Goal: Information Seeking & Learning: Learn about a topic

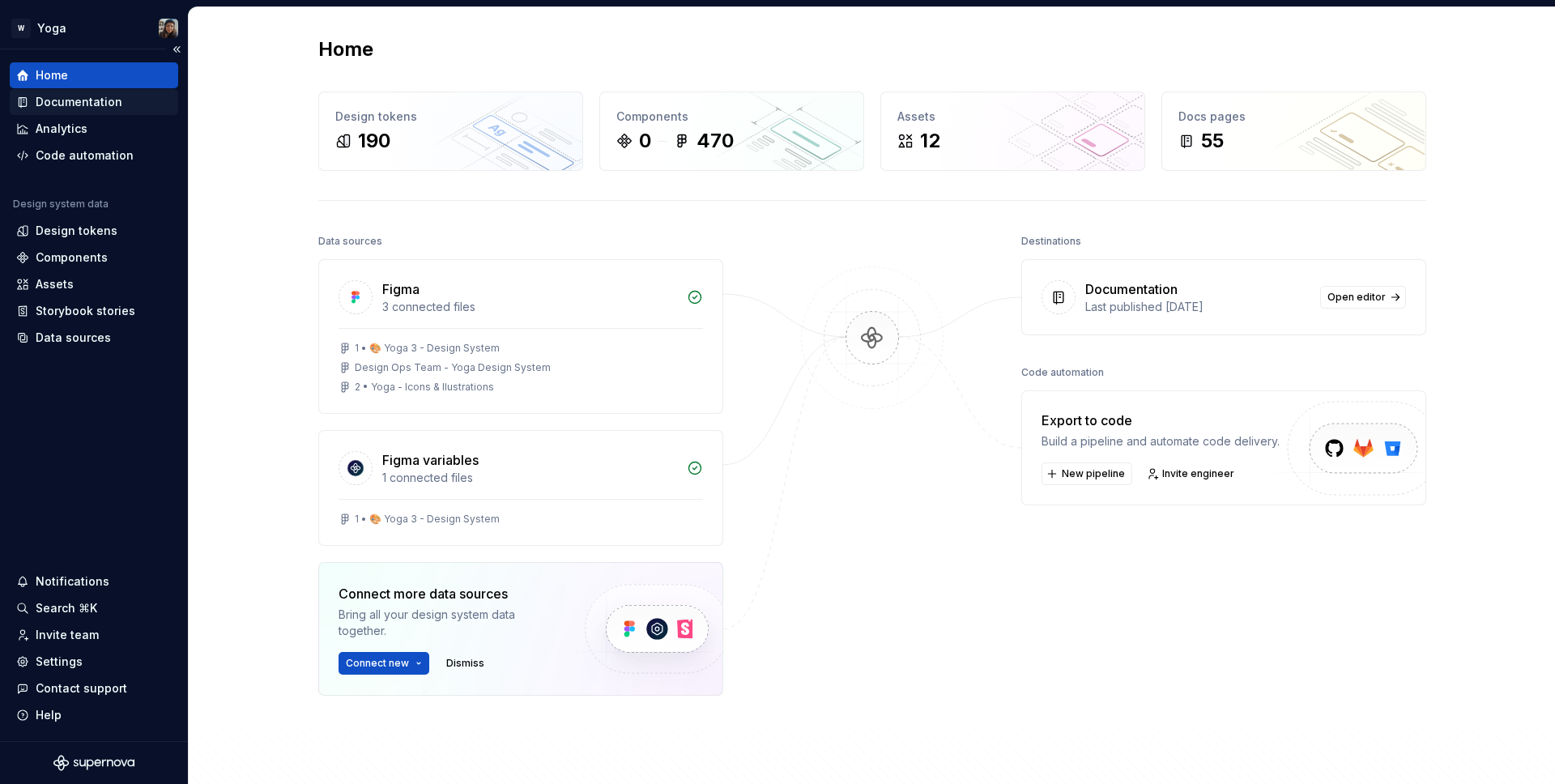
click at [85, 109] on div "Documentation" at bounding box center [79, 102] width 87 height 17
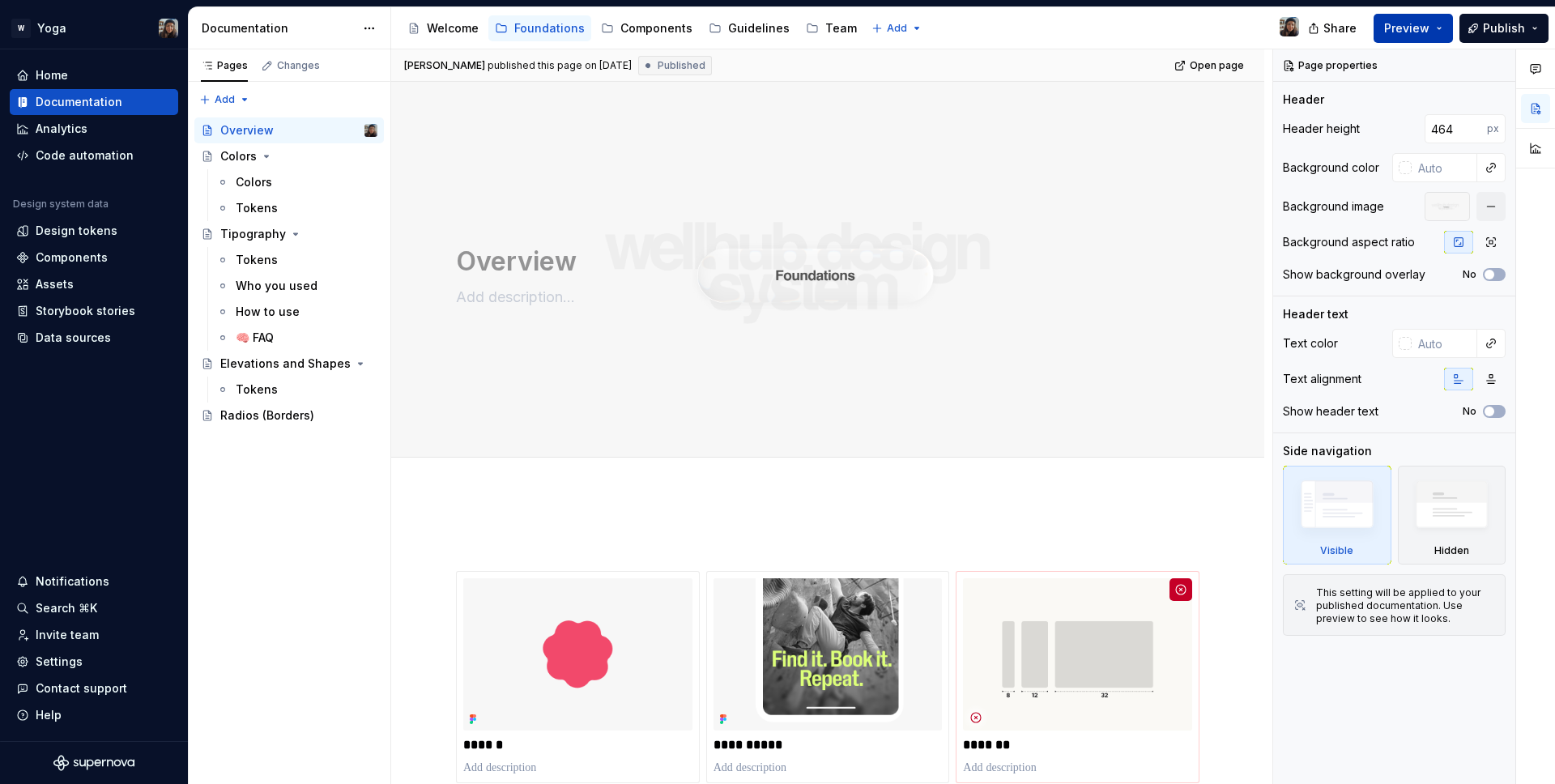
click at [1395, 18] on button "Preview" at bounding box center [1413, 29] width 79 height 30
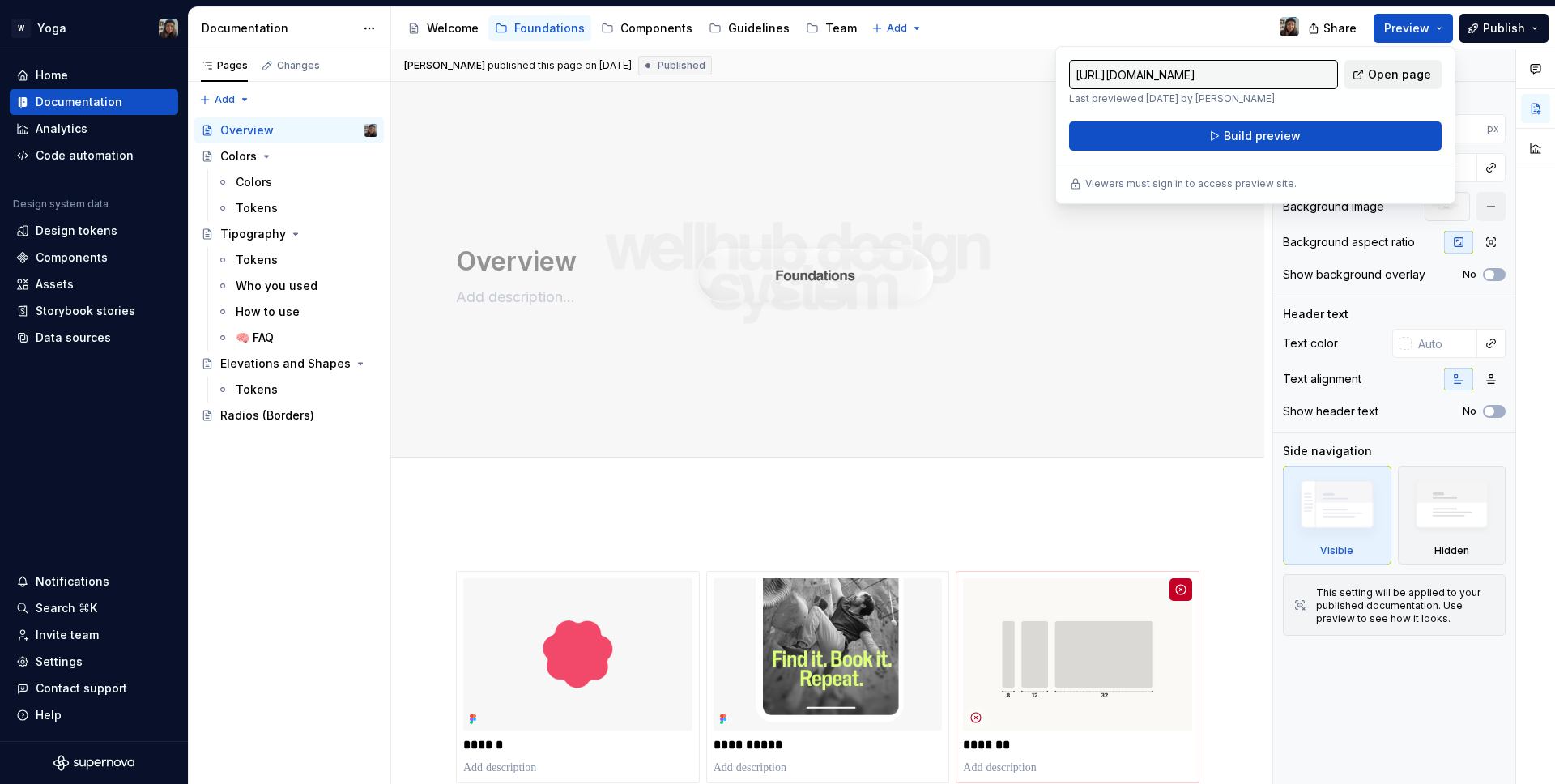
click at [1425, 67] on span "Open page" at bounding box center [1399, 75] width 63 height 17
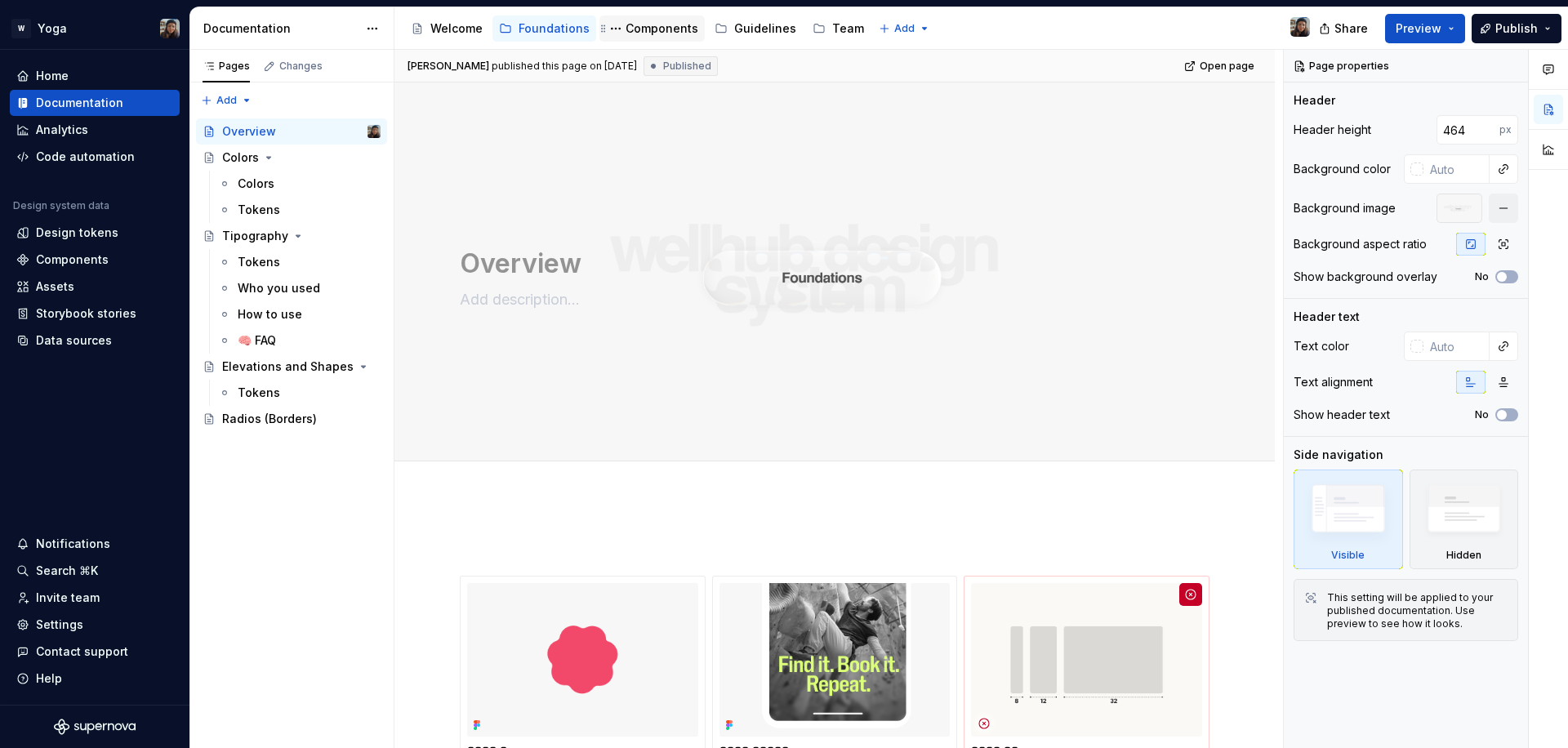
click at [671, 33] on div "Components" at bounding box center [662, 29] width 73 height 17
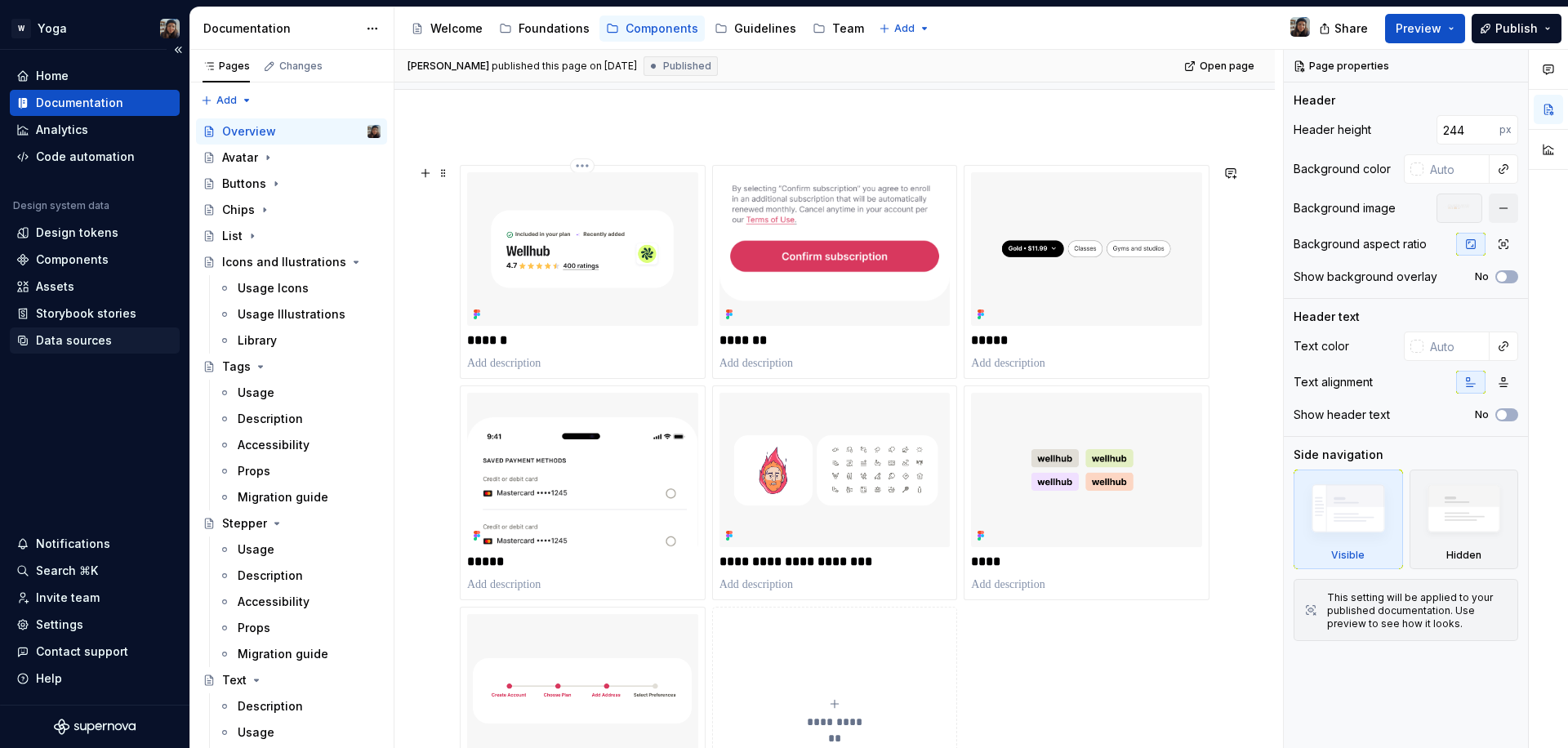
scroll to position [191, 0]
click at [235, 207] on div "Chips" at bounding box center [238, 210] width 33 height 17
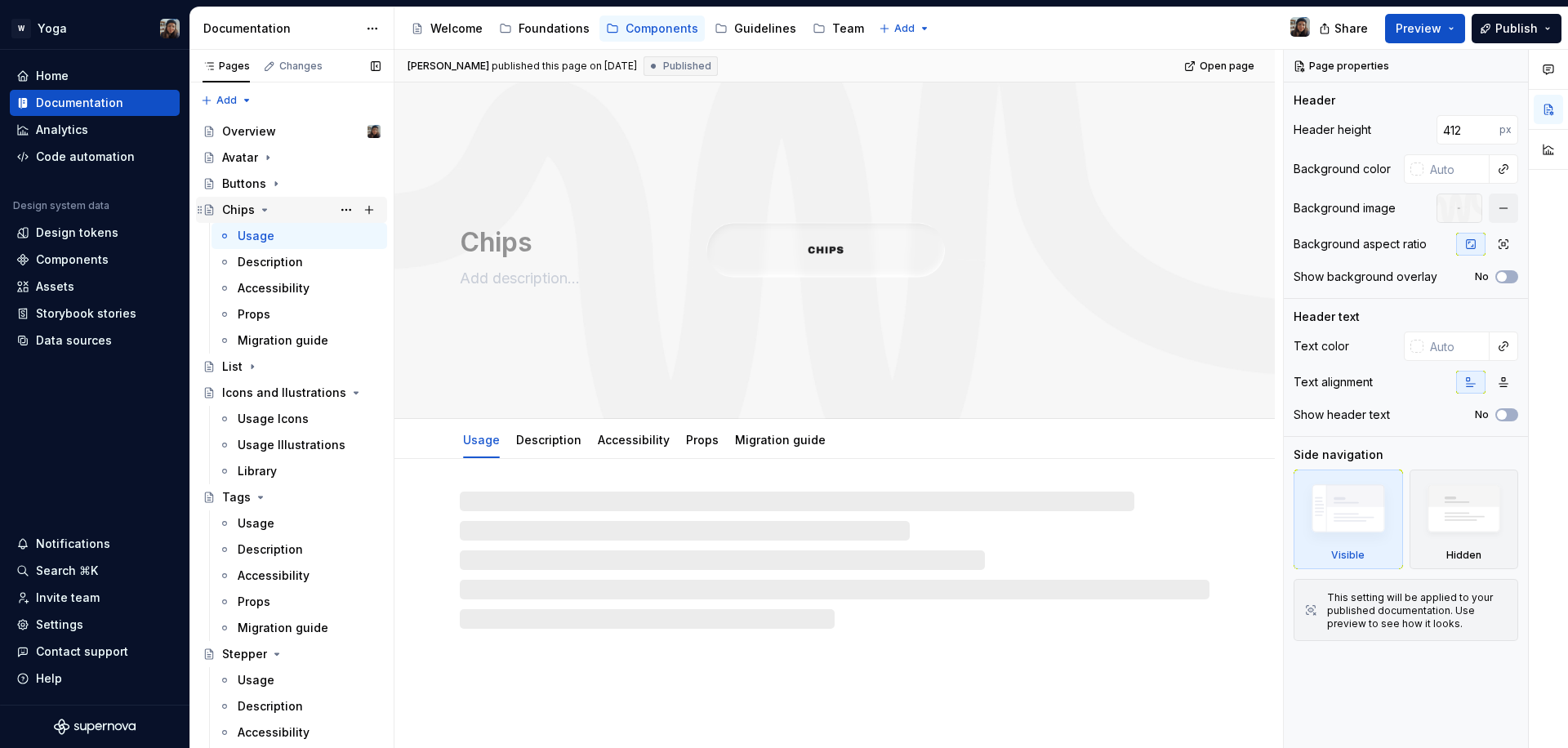
click at [277, 209] on div "Chips" at bounding box center [302, 209] width 158 height 23
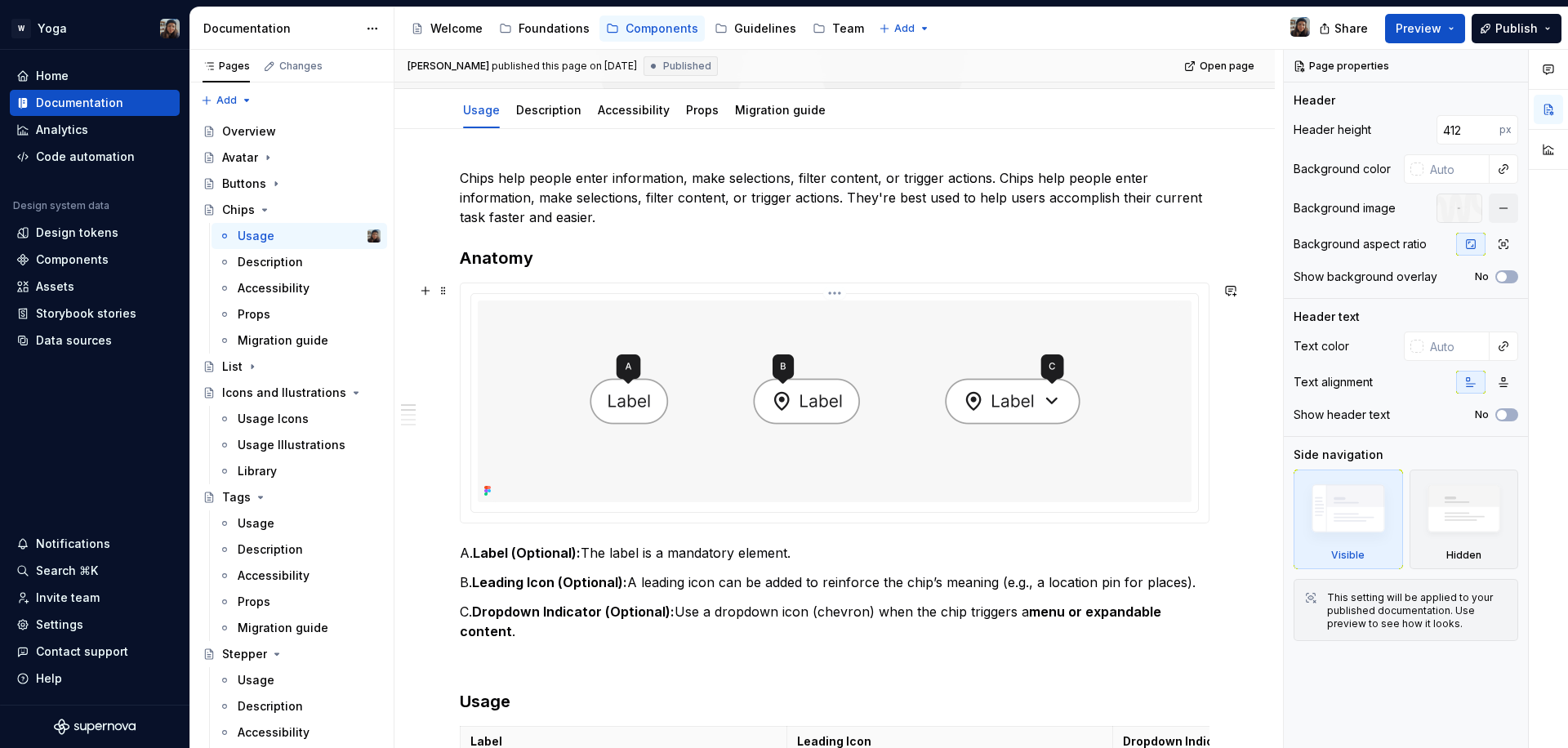
scroll to position [329, 0]
click at [534, 113] on link "Description" at bounding box center [549, 110] width 65 height 14
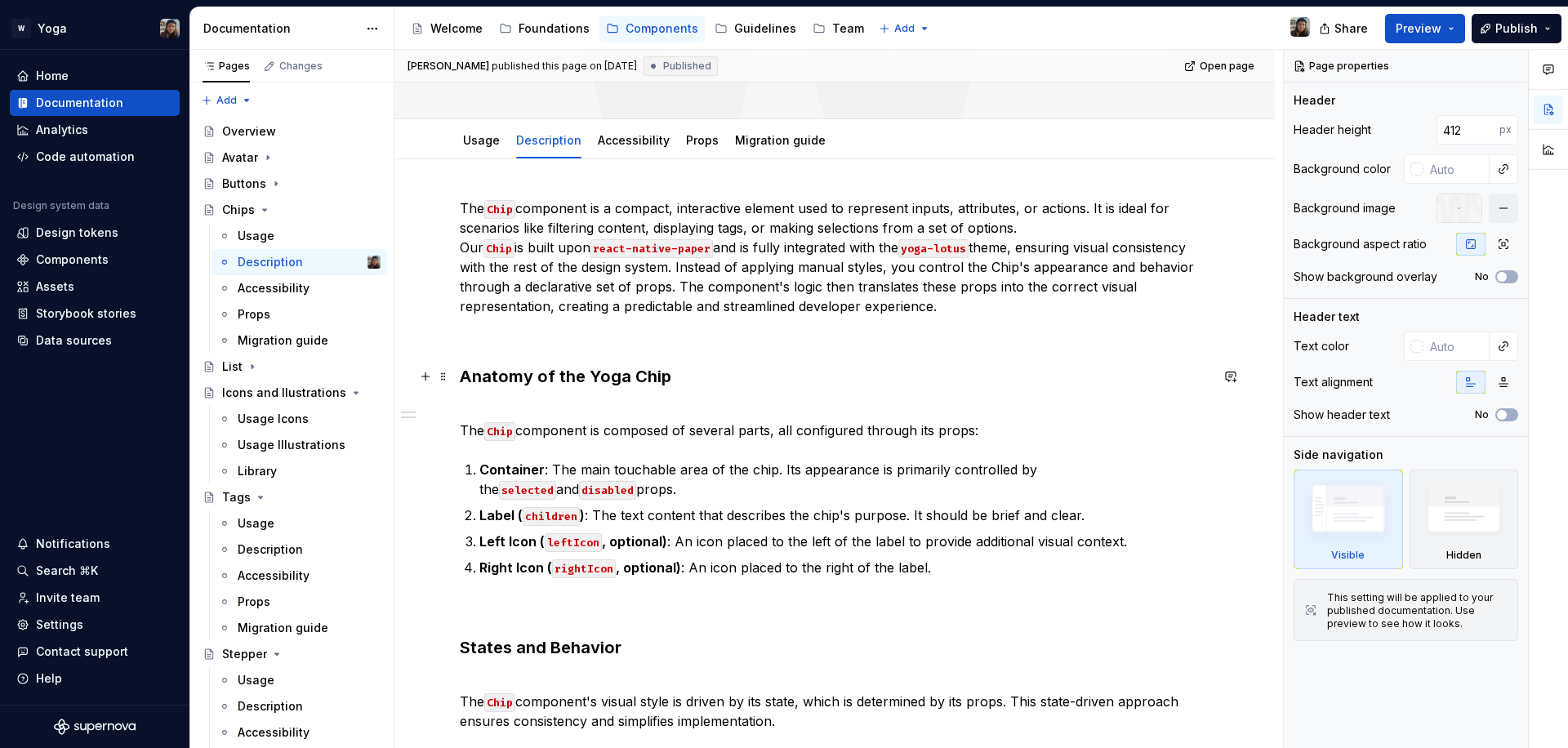
scroll to position [301, 0]
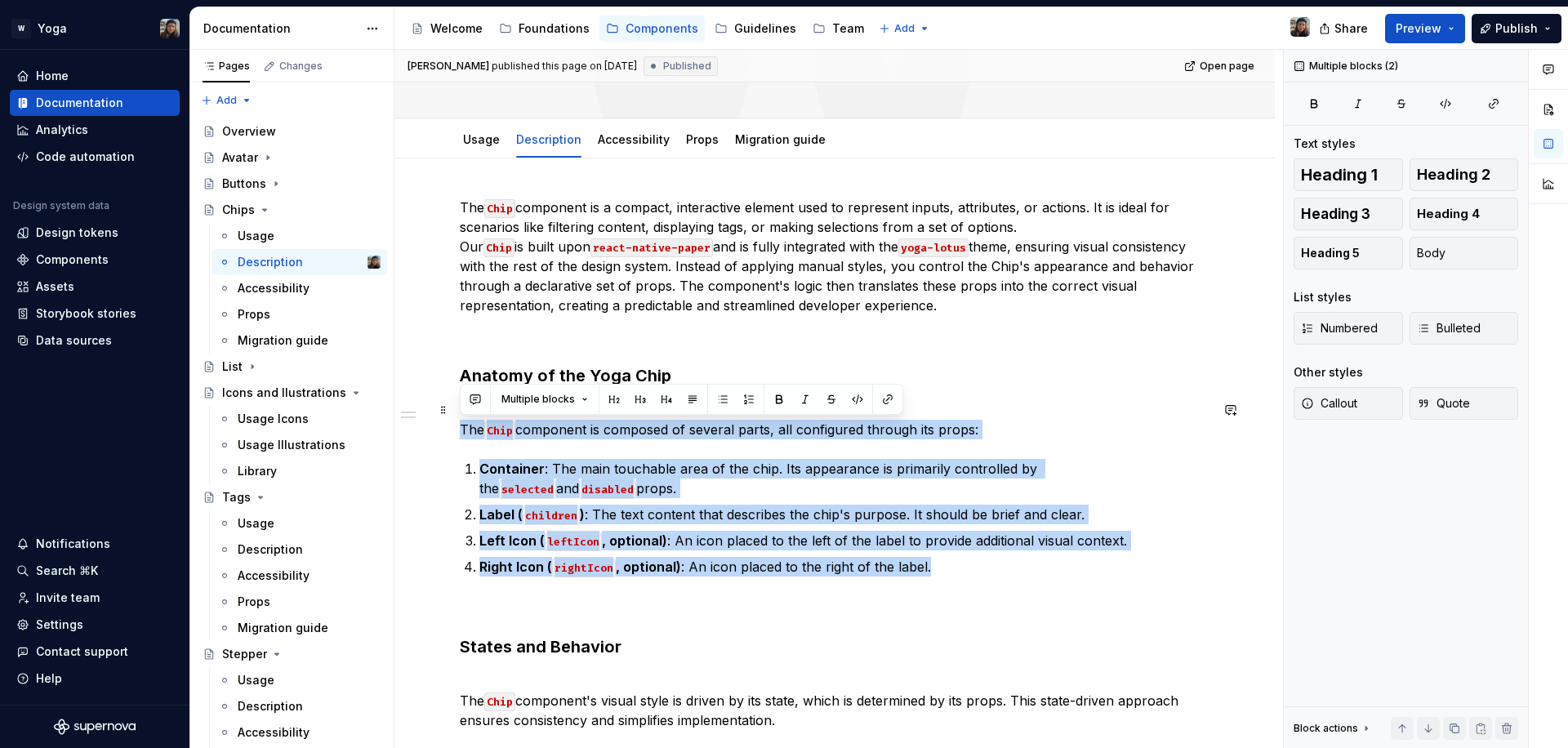
drag, startPoint x: 871, startPoint y: 555, endPoint x: 462, endPoint y: 437, distance: 425.7
click at [462, 437] on div "The Chip component is a compact, interactive element used to represent inputs, …" at bounding box center [835, 565] width 750 height 735
copy div "The Chip component is composed of several parts, all configured through its pro…"
click at [851, 541] on p "Left Icon ( leftIcon , optional) : An icon placed to the left of the label to p…" at bounding box center [844, 540] width 730 height 20
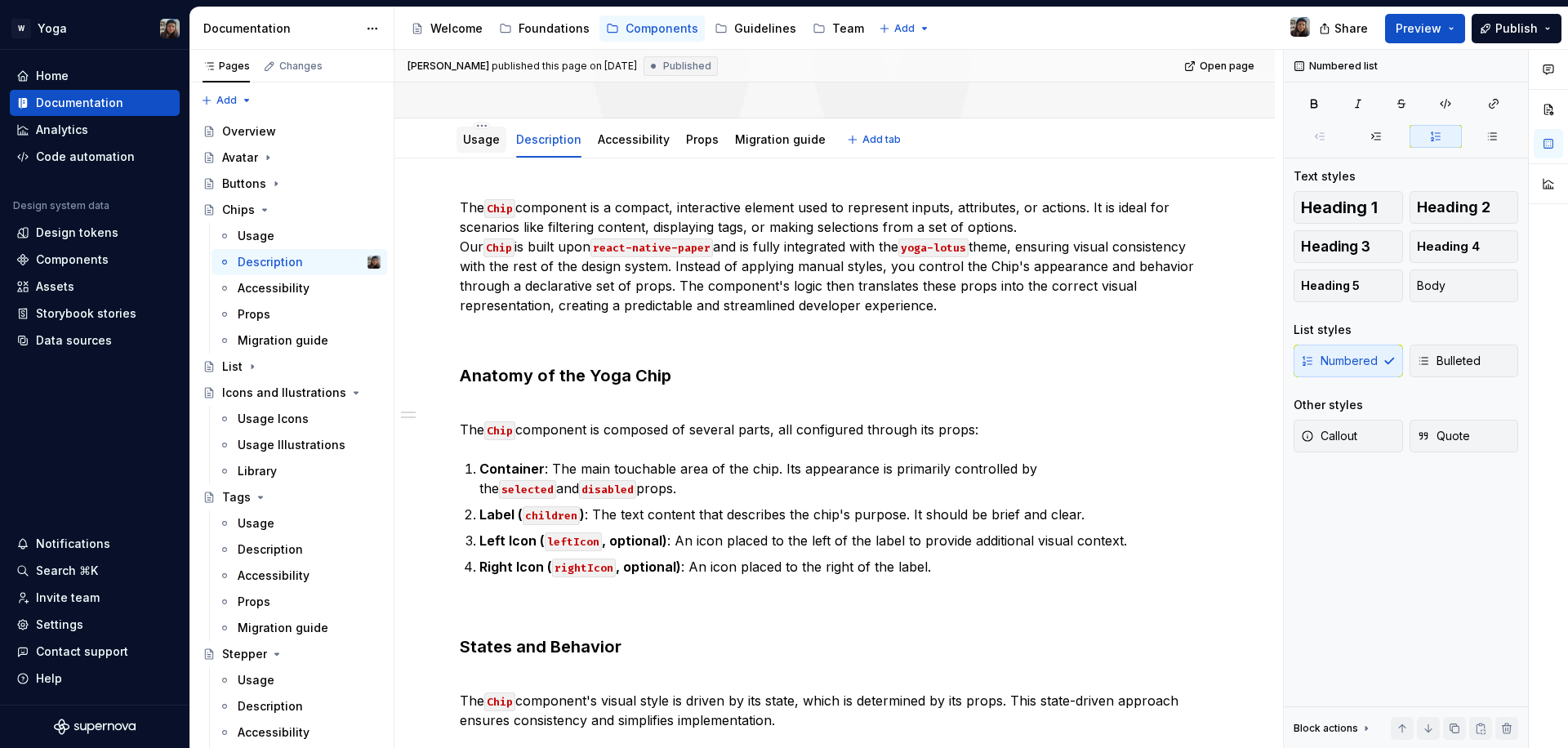
click at [482, 150] on div "Usage" at bounding box center [482, 140] width 50 height 26
click at [467, 143] on link "Usage" at bounding box center [481, 139] width 36 height 14
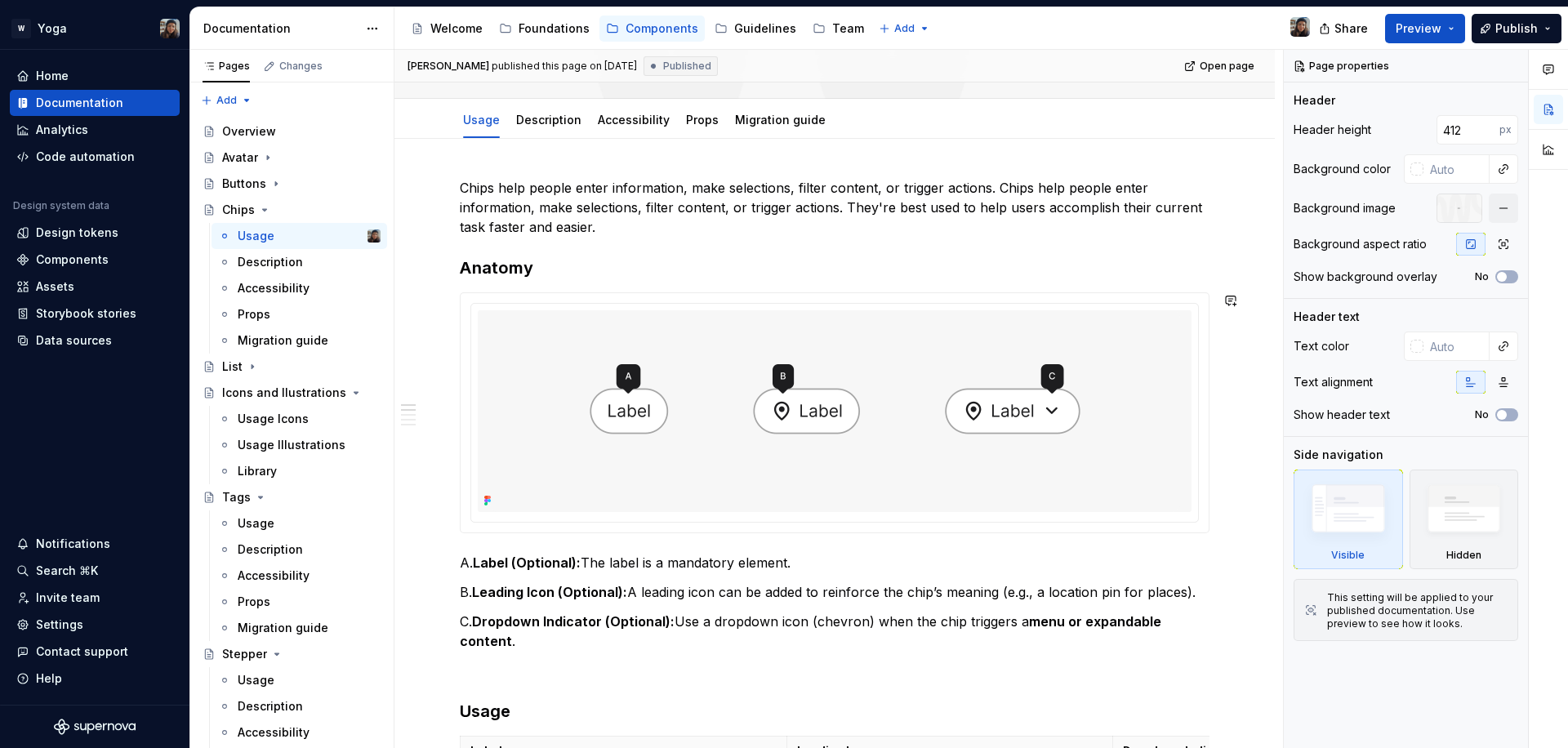
scroll to position [321, 0]
click at [610, 640] on p "C. Dropdown Indicator (Optional): Use a dropdown icon (chevron) when the chip t…" at bounding box center [835, 630] width 750 height 39
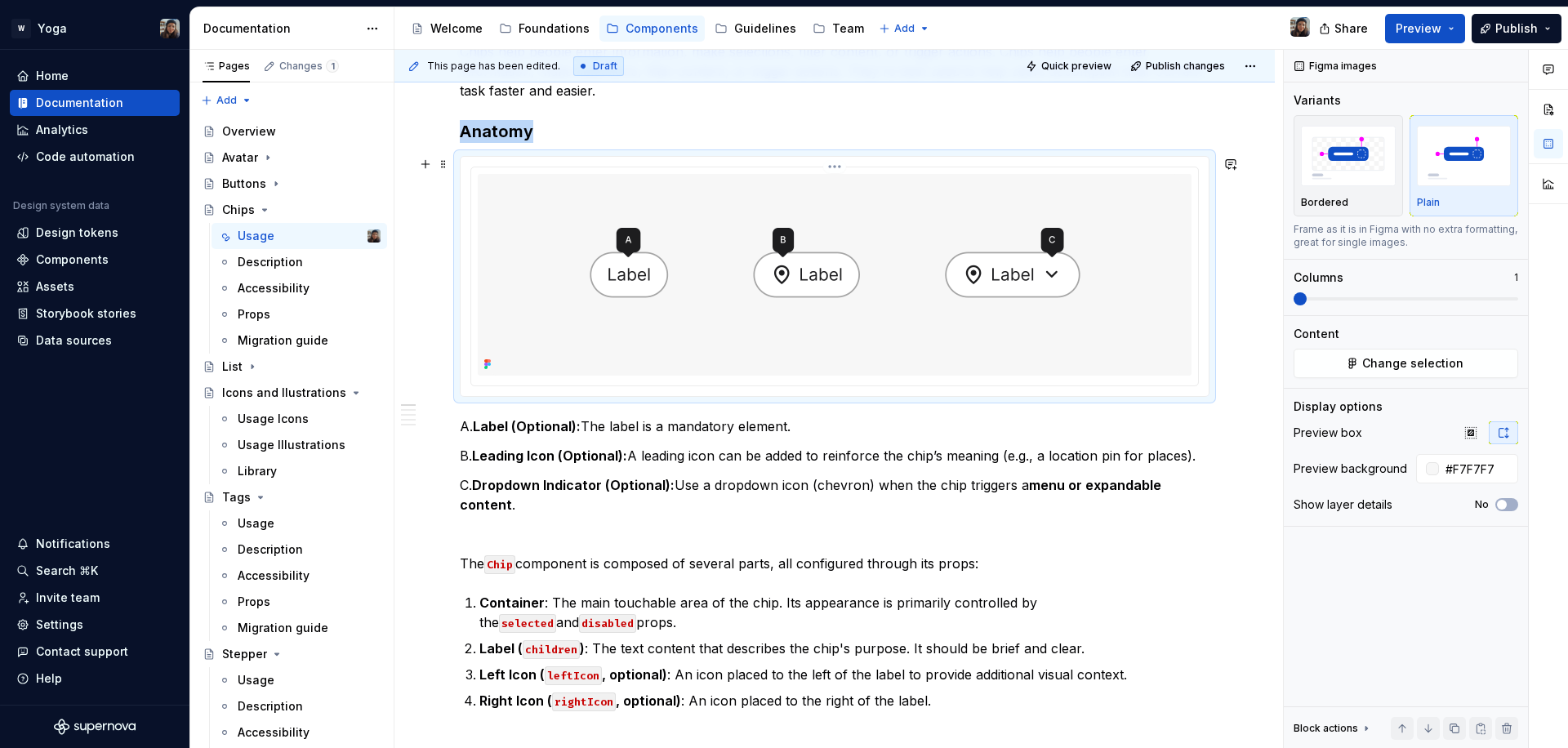
click at [646, 356] on img at bounding box center [836, 274] width 690 height 202
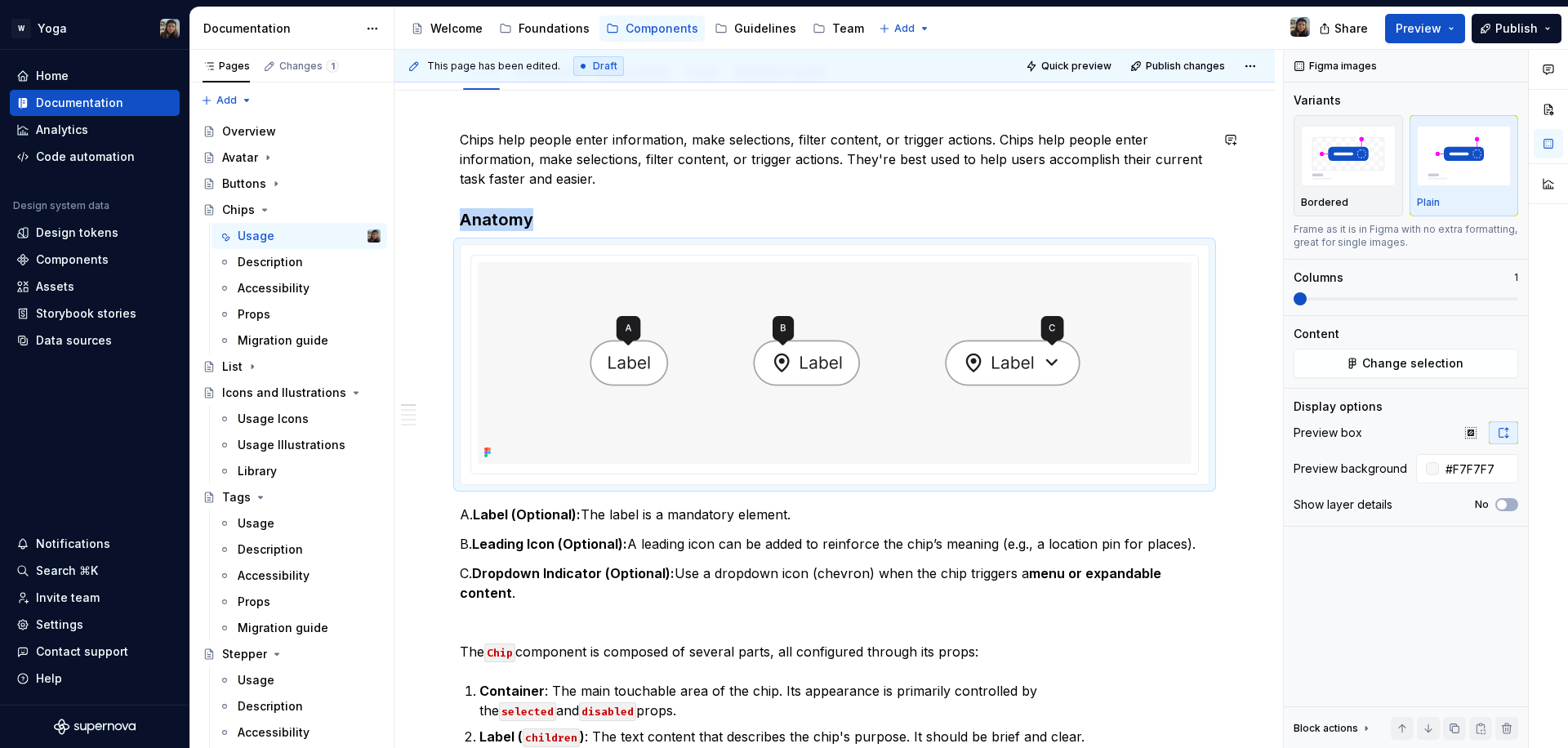
scroll to position [185, 0]
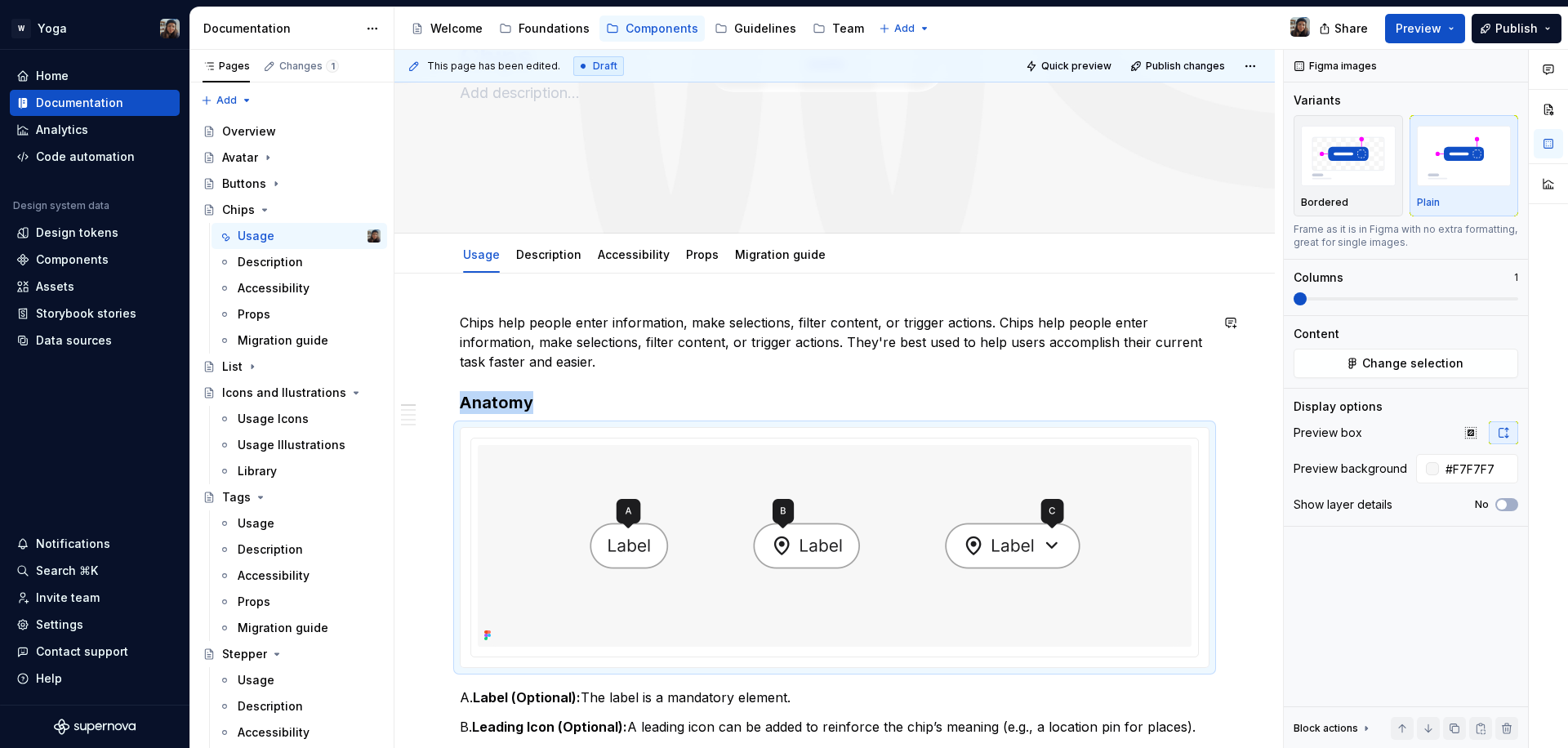
copy h3 "Anatomy"
click at [531, 247] on div "Description" at bounding box center [549, 255] width 65 height 17
click at [537, 254] on link "Description" at bounding box center [549, 254] width 65 height 14
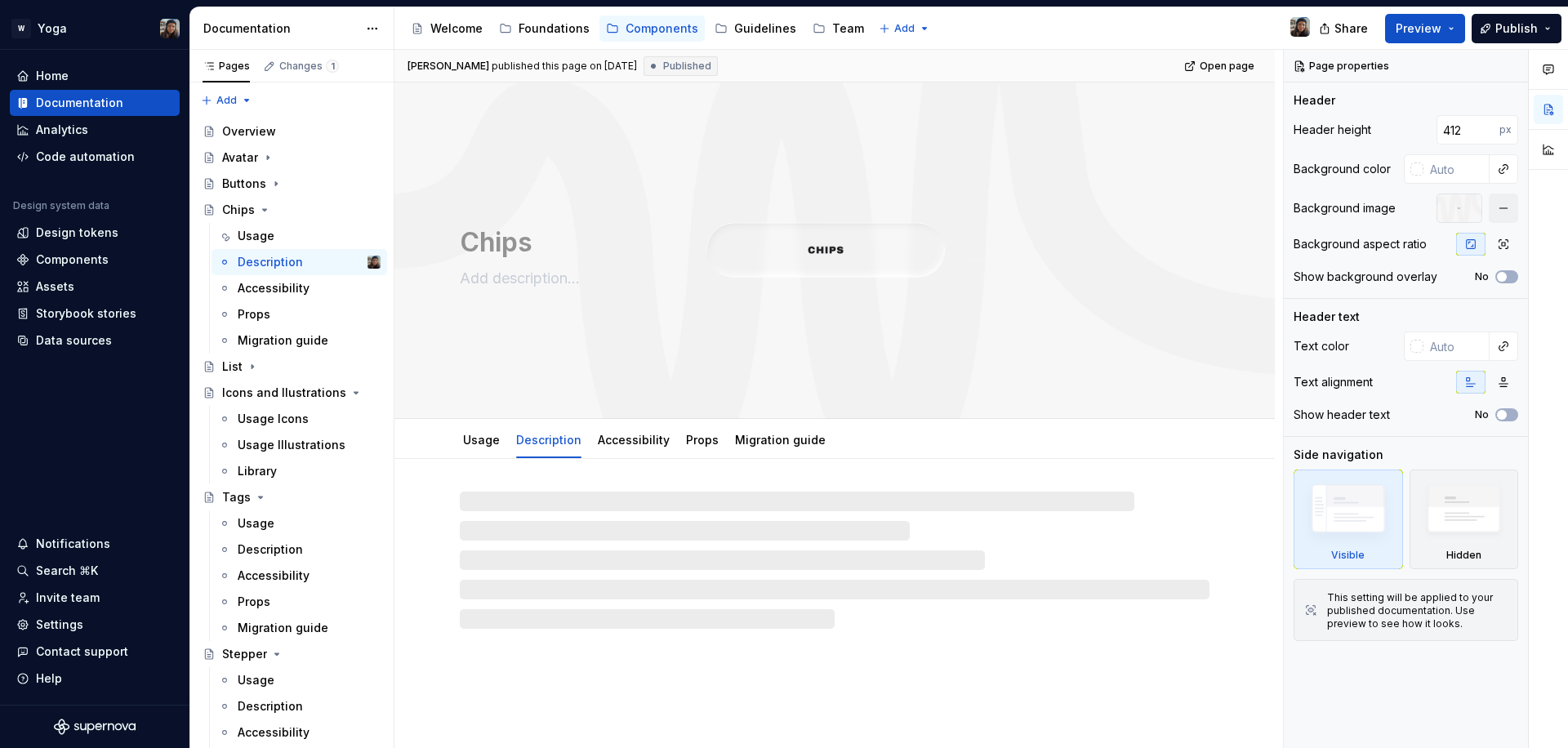
type textarea "*"
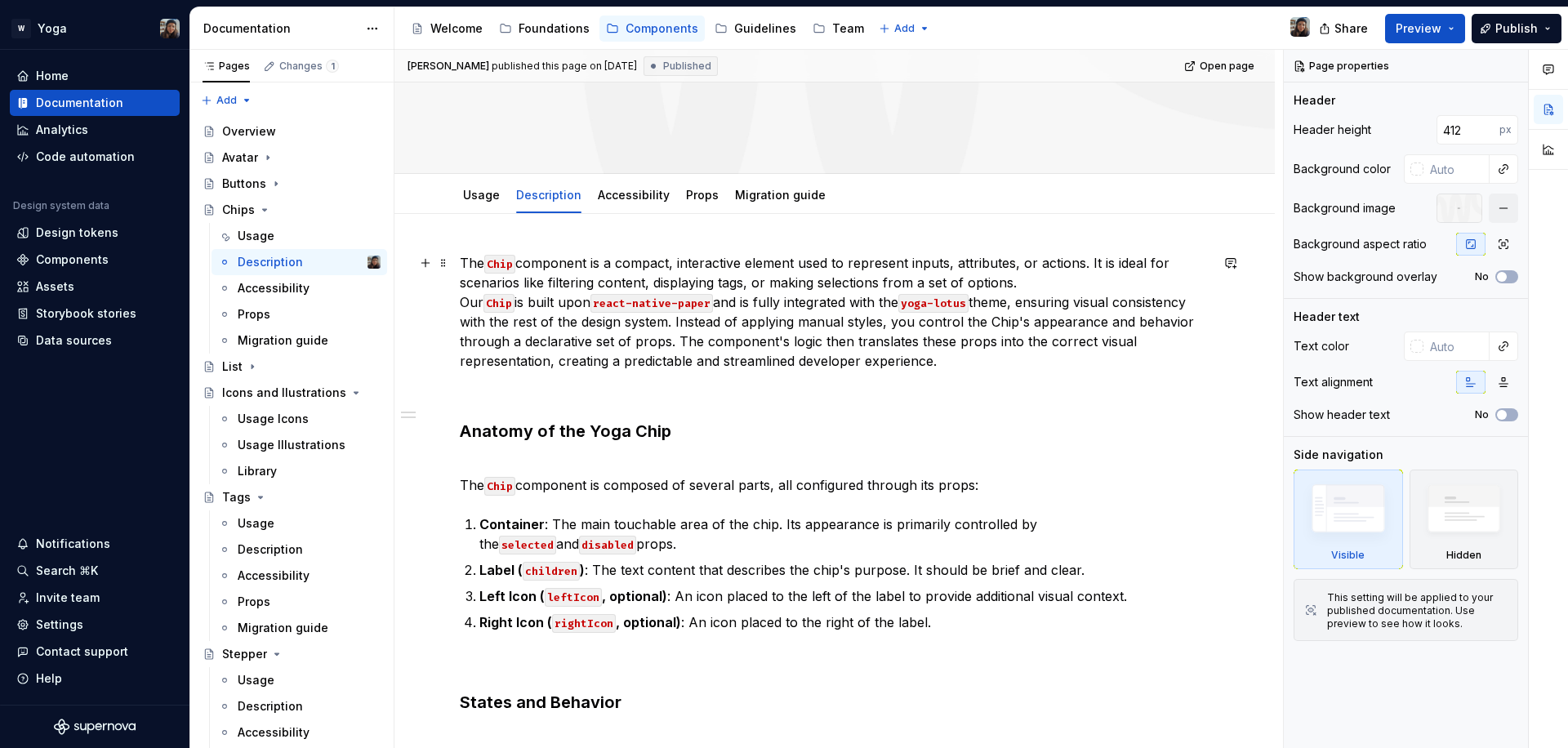
scroll to position [269, 0]
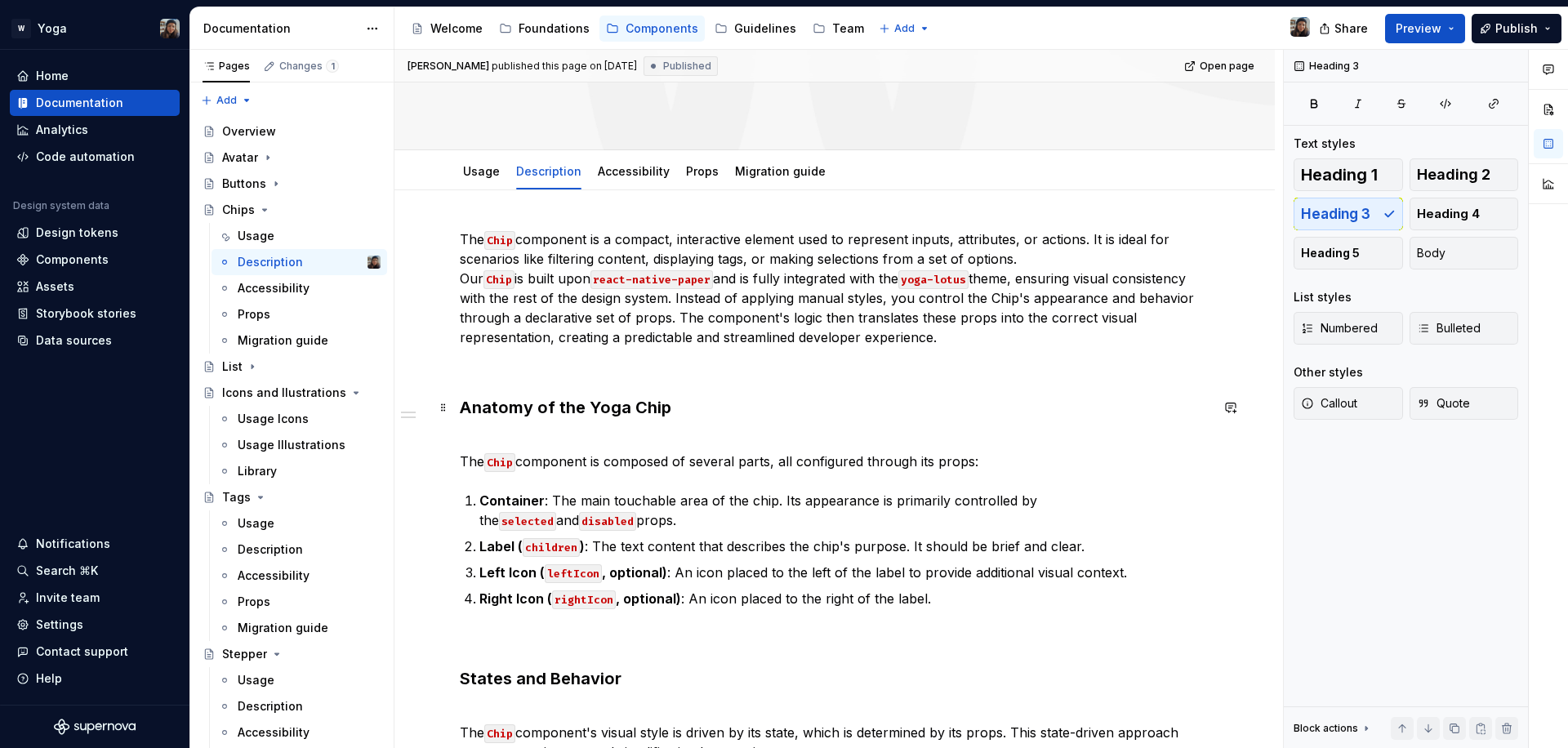
click at [684, 400] on h3 "Anatomy of the Yoga Chip" at bounding box center [835, 407] width 750 height 23
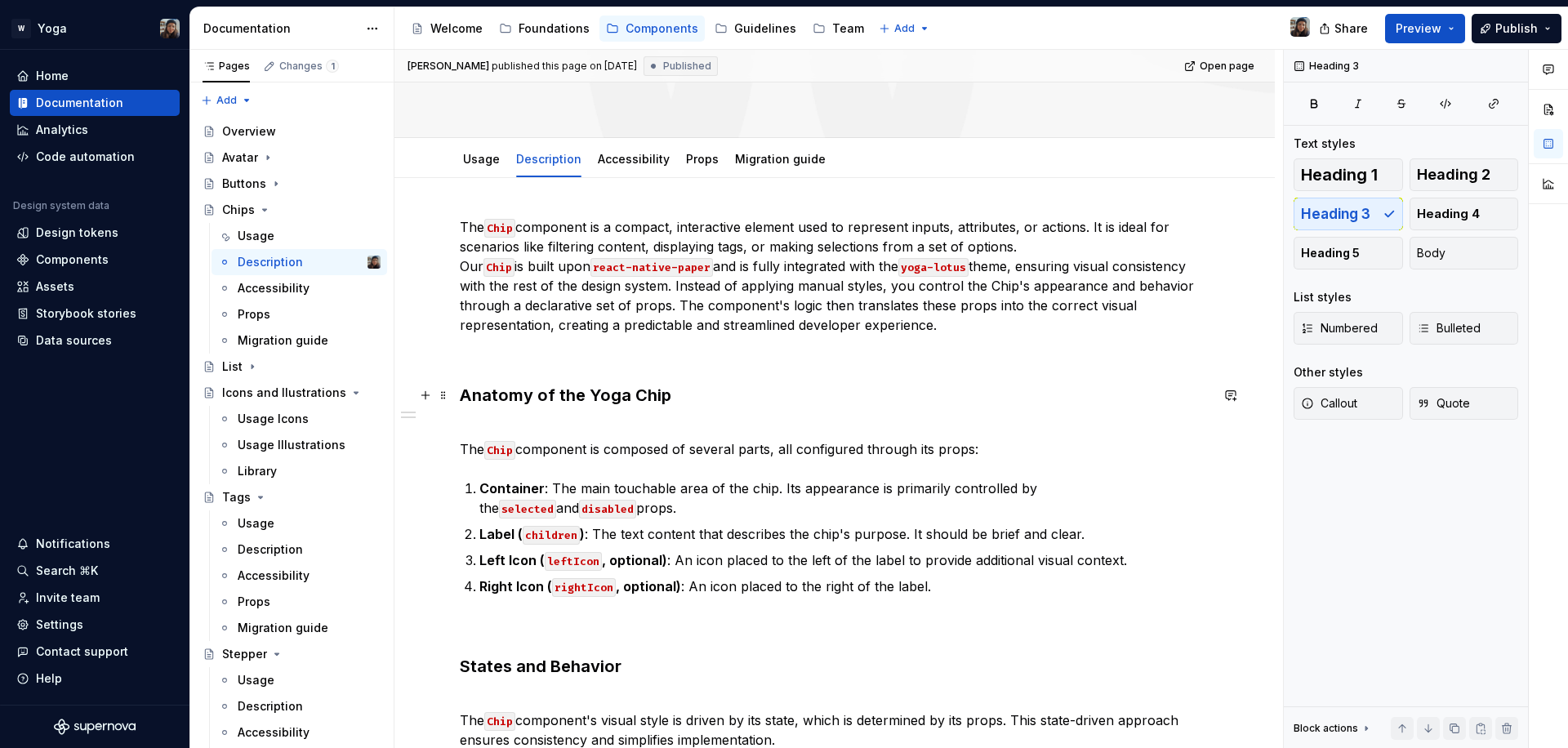
scroll to position [275, 0]
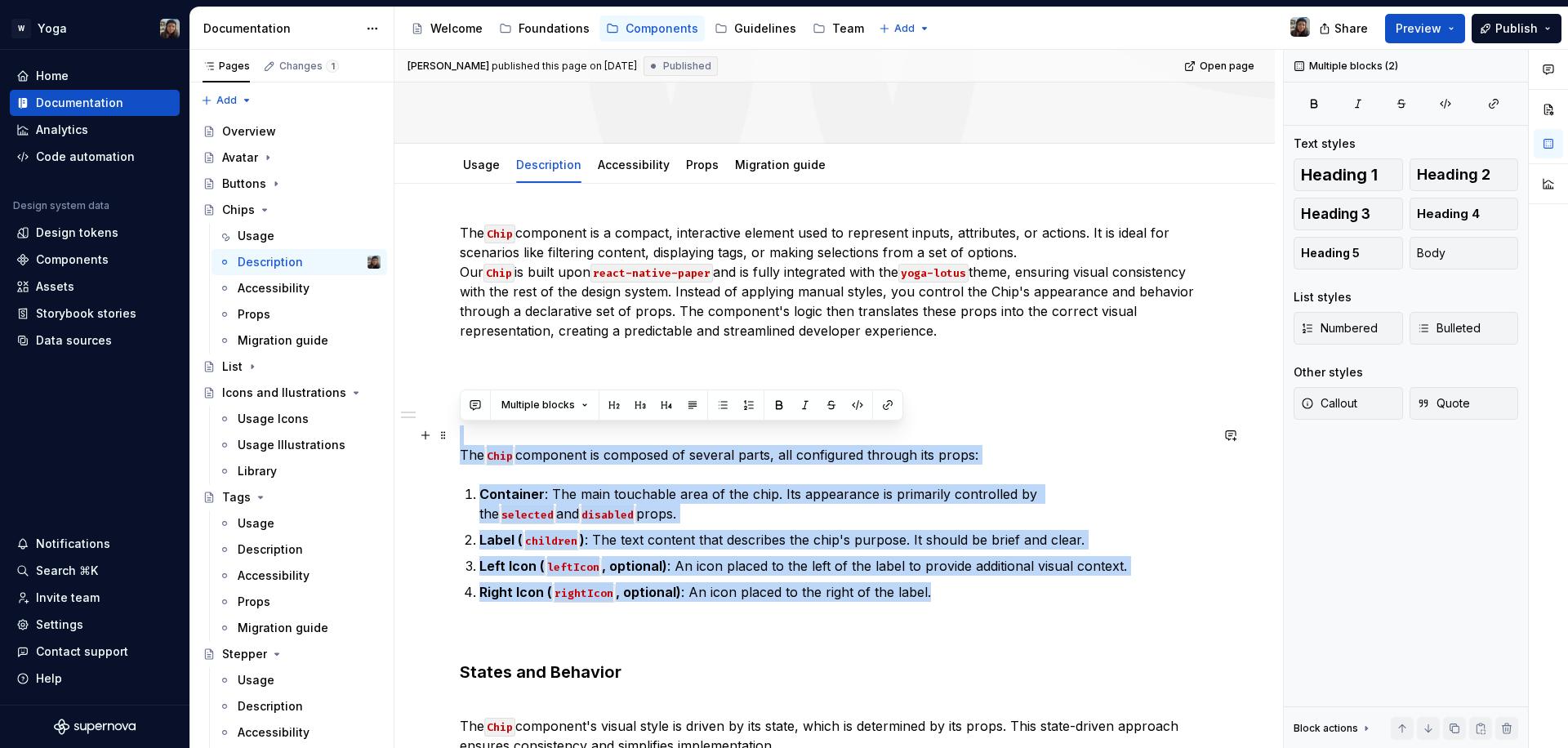
drag, startPoint x: 968, startPoint y: 590, endPoint x: 627, endPoint y: 350, distance: 417.0
click at [495, 425] on div "The Chip component is a compact, interactive element used to represent inputs, …" at bounding box center [835, 591] width 750 height 735
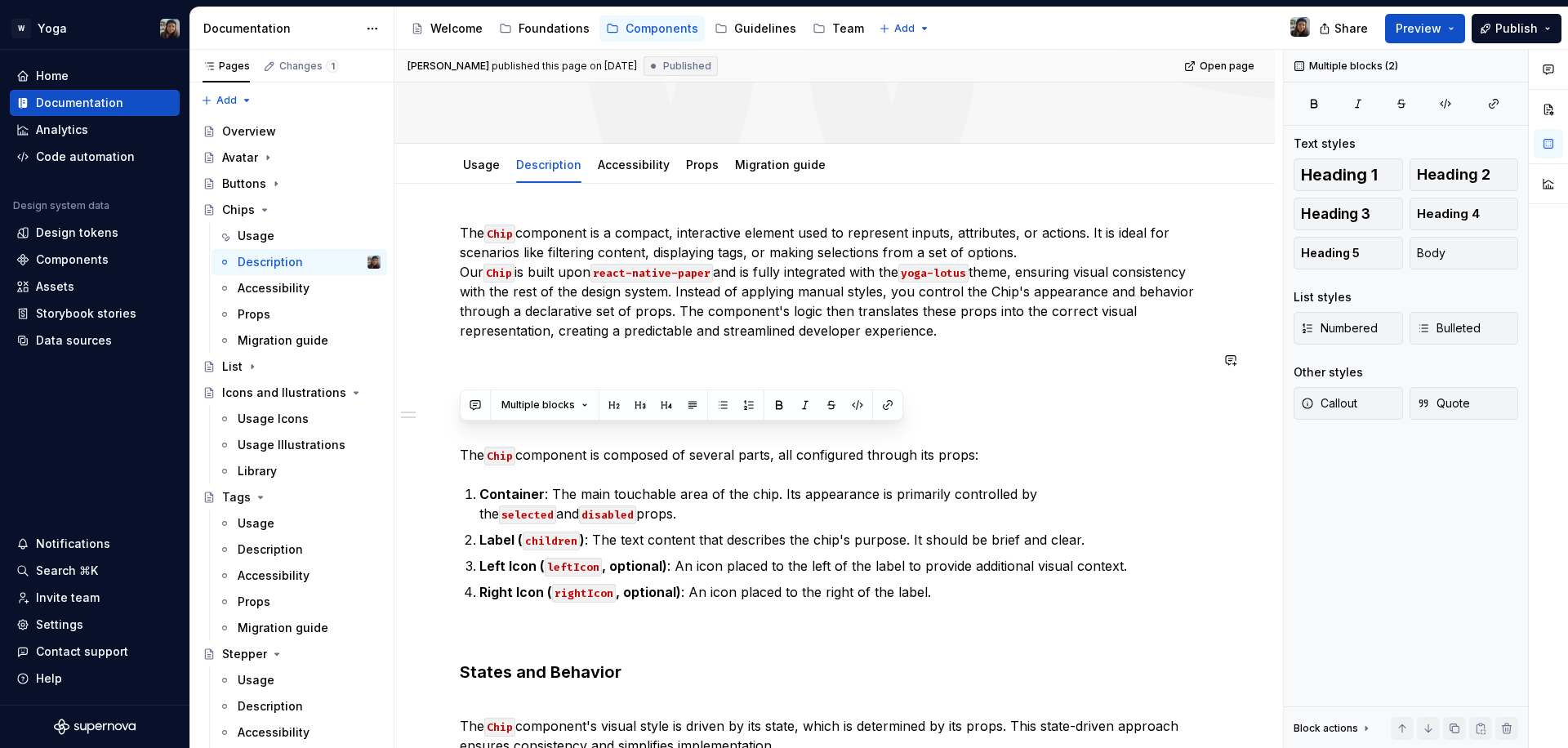
click at [655, 343] on div "The Chip component is a compact, interactive element used to represent inputs, …" at bounding box center [835, 591] width 750 height 735
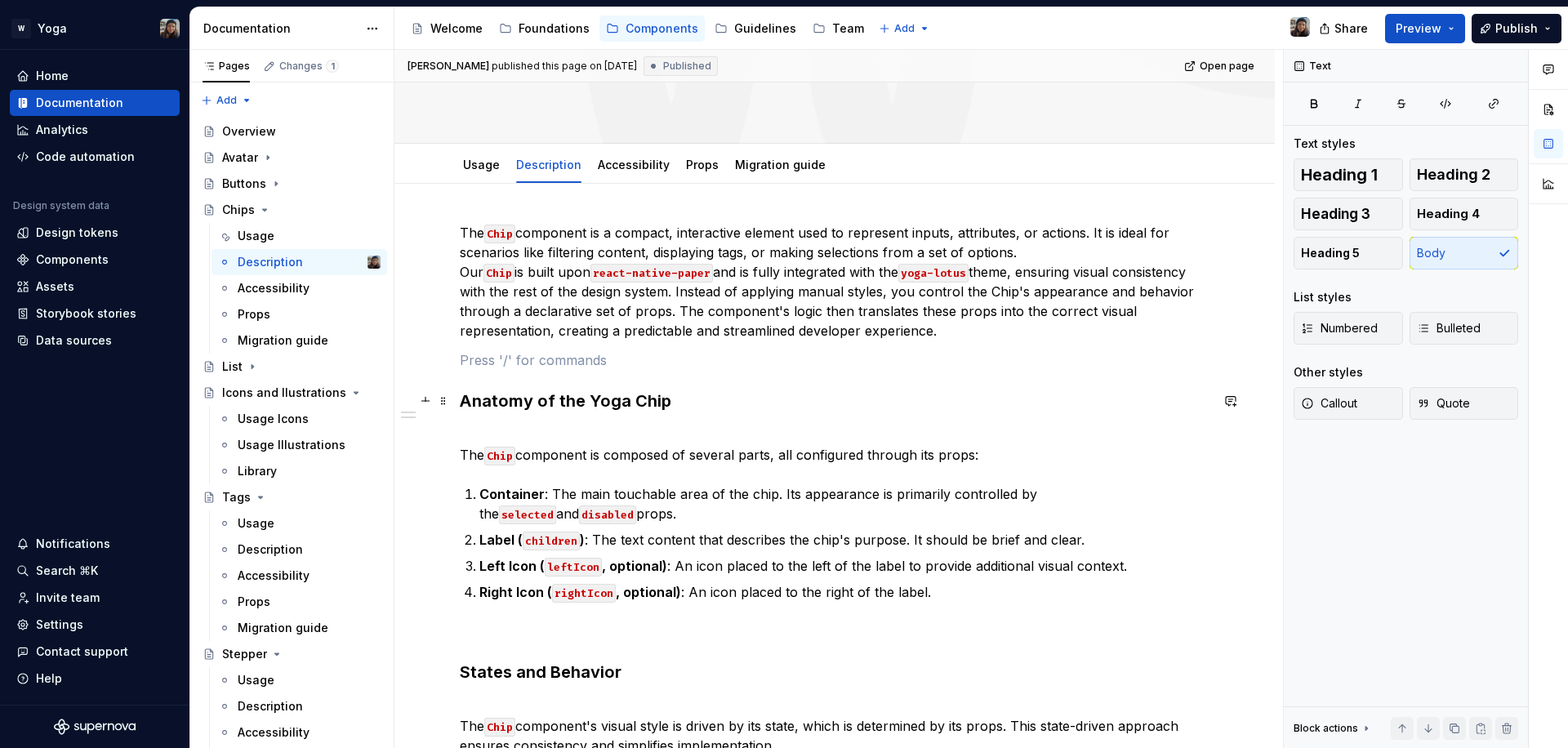
click at [721, 408] on h3 "Anatomy of the Yoga Chip" at bounding box center [835, 401] width 750 height 23
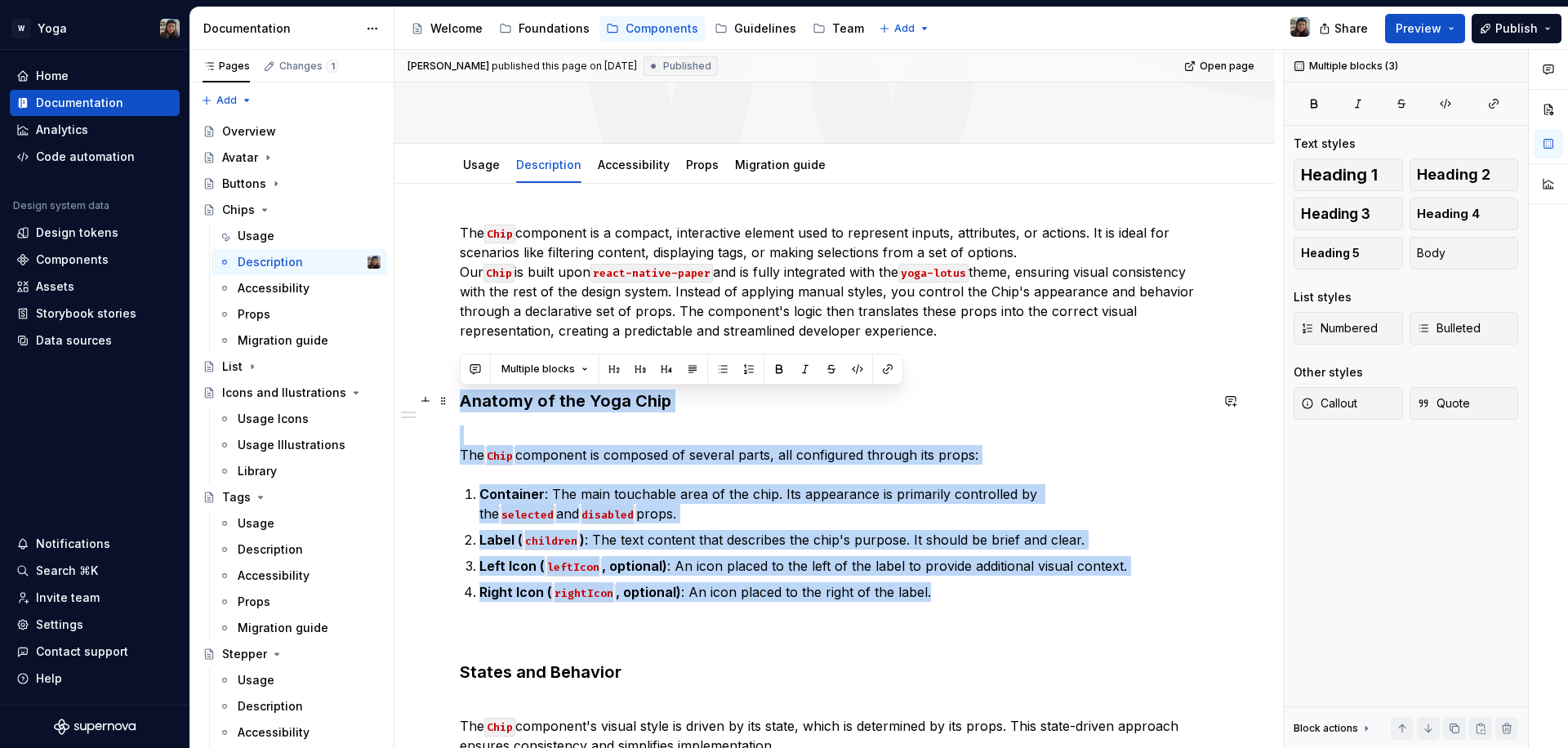
drag, startPoint x: 960, startPoint y: 597, endPoint x: 464, endPoint y: 395, distance: 535.6
click at [464, 395] on div "The Chip component is a compact, interactive element used to represent inputs, …" at bounding box center [835, 591] width 750 height 735
click at [761, 437] on p "The Chip component is composed of several parts, all configured through its pro…" at bounding box center [835, 445] width 750 height 39
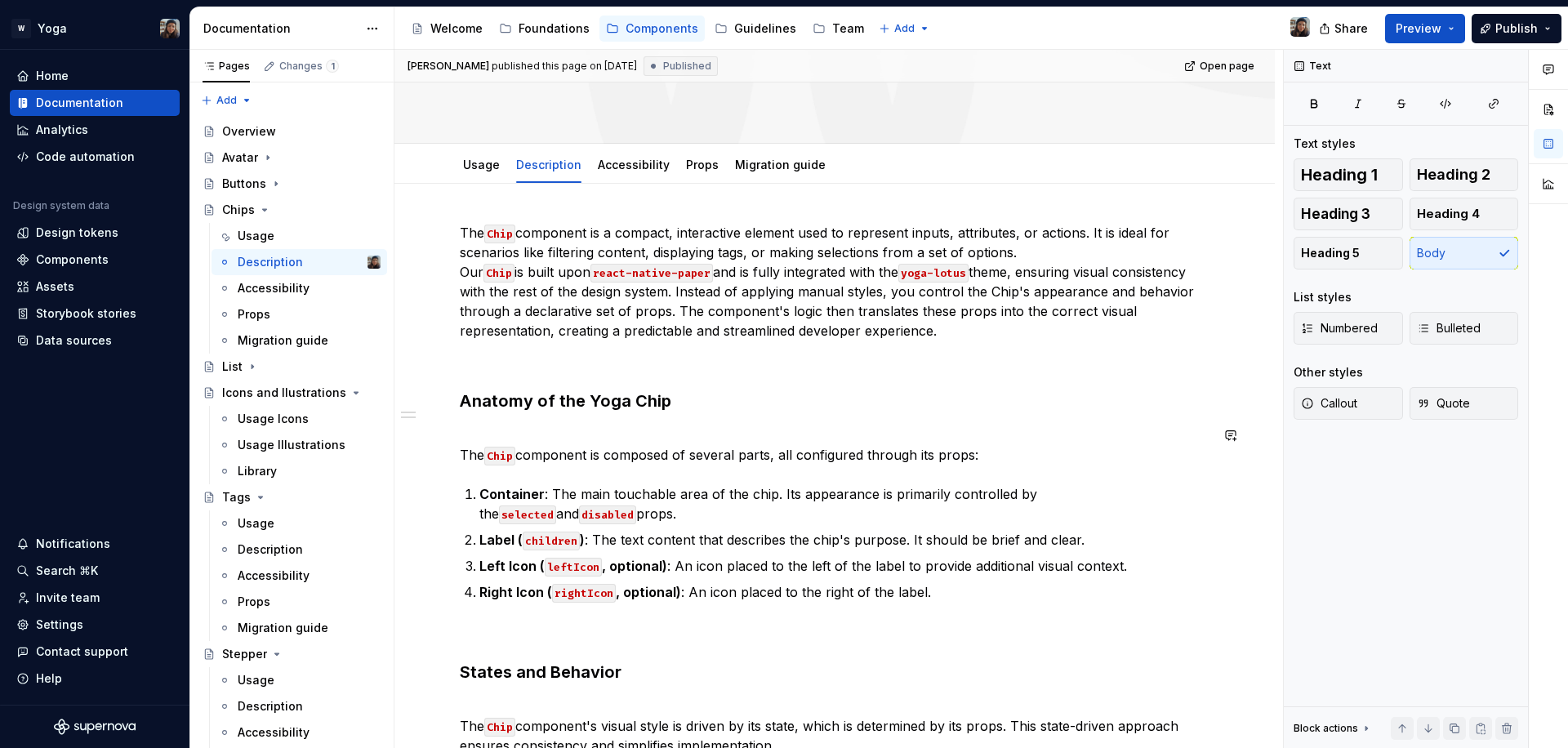
click at [759, 417] on div "The Chip component is a compact, interactive element used to represent inputs, …" at bounding box center [835, 591] width 750 height 735
click at [764, 410] on h3 "Anatomy of the Yoga Chip" at bounding box center [835, 401] width 750 height 23
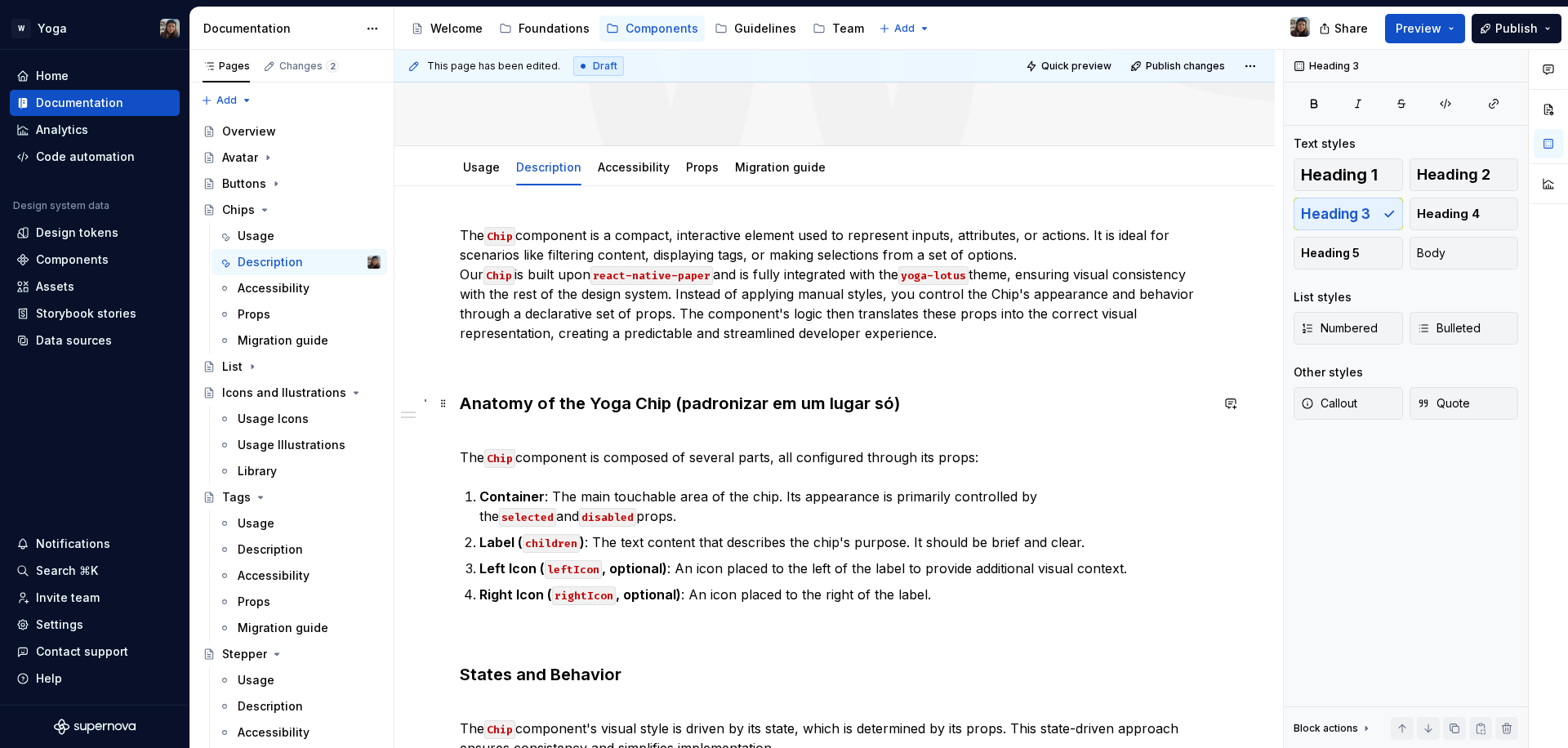
scroll to position [272, 0]
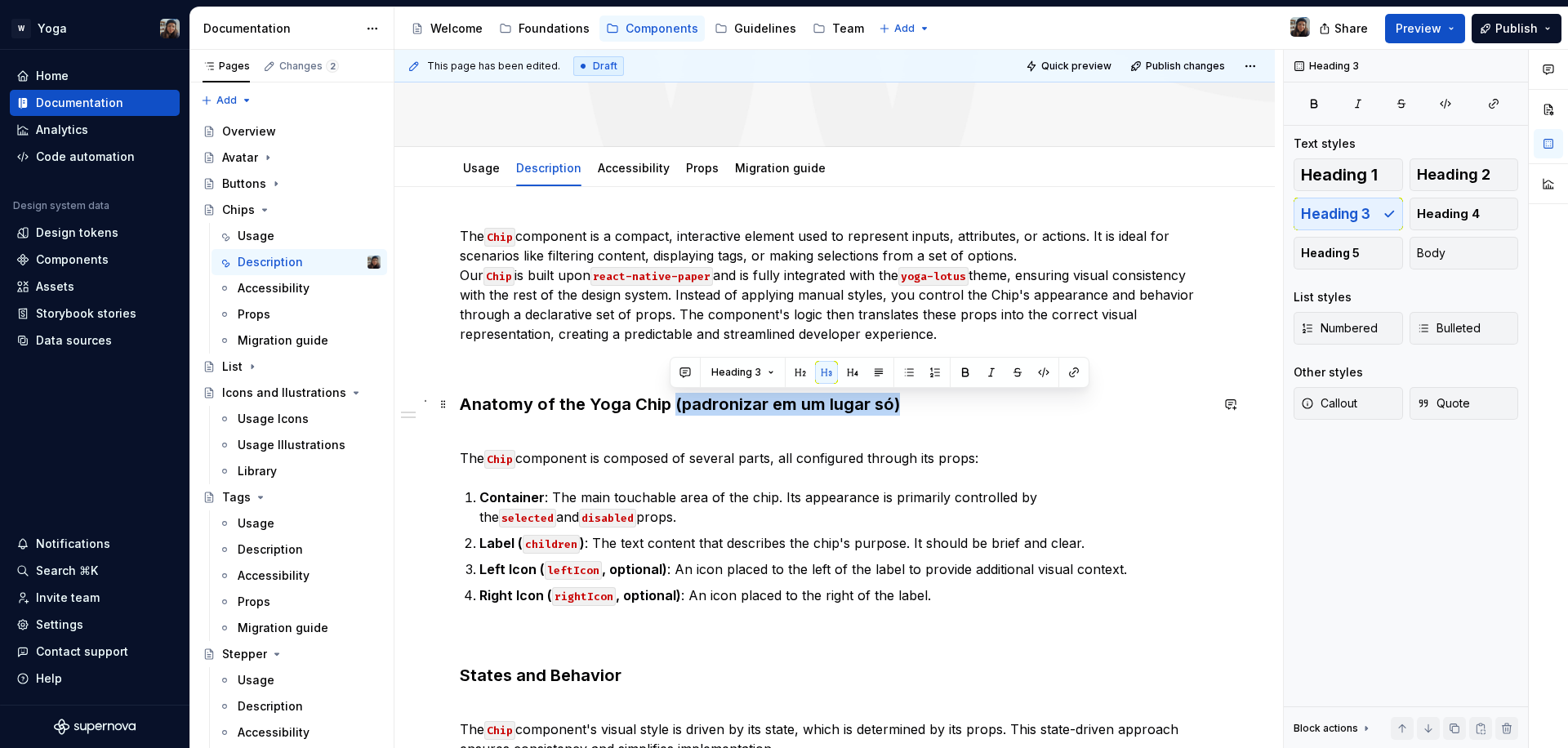
drag, startPoint x: 862, startPoint y: 407, endPoint x: 670, endPoint y: 410, distance: 192.0
click at [670, 410] on h3 "Anatomy of the Yoga Chip (padronizar em um lugar só)" at bounding box center [835, 404] width 750 height 23
click at [966, 376] on button "button" at bounding box center [965, 372] width 23 height 23
click at [986, 376] on button "button" at bounding box center [991, 372] width 23 height 23
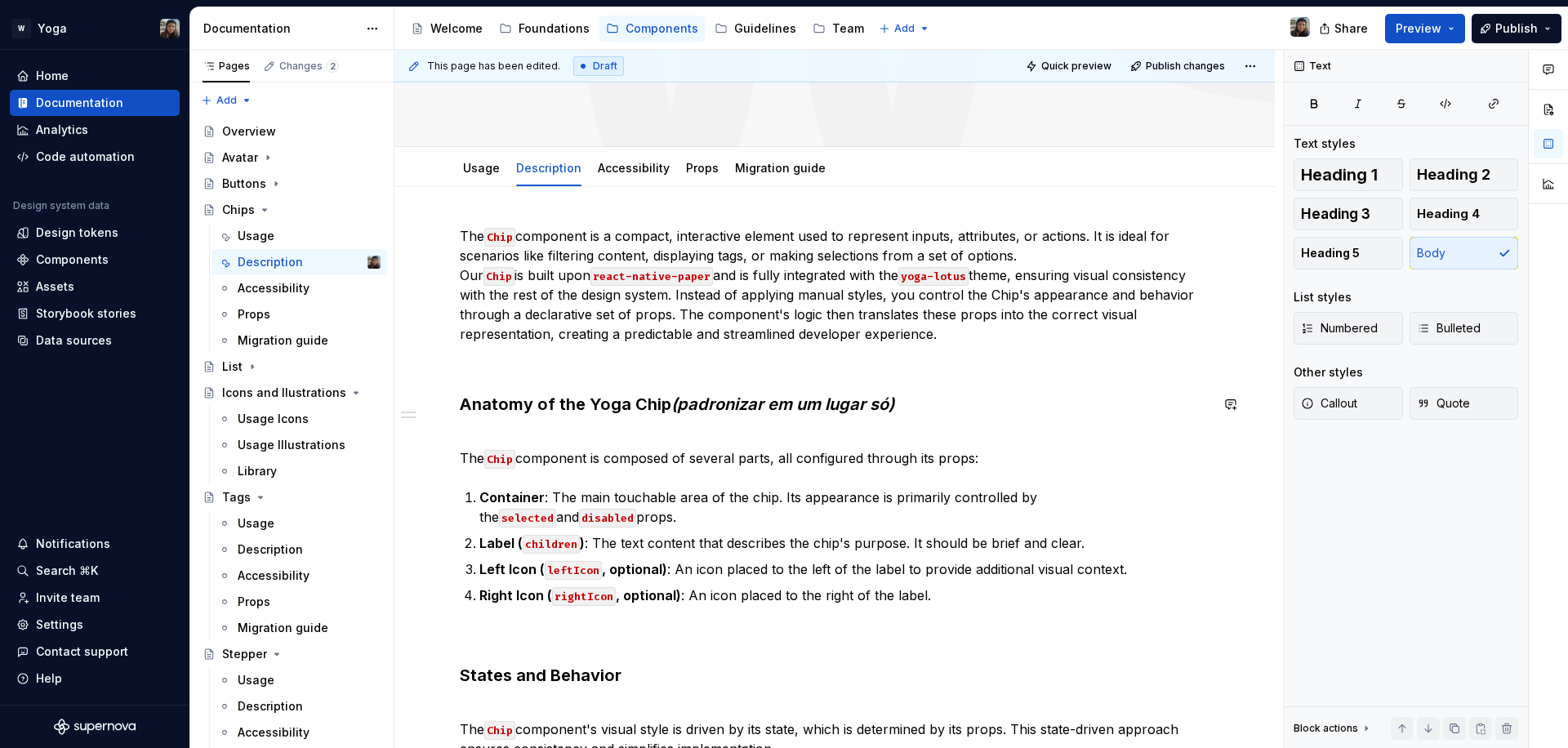
click at [952, 423] on div "The Chip component is a compact, interactive element used to represent inputs, …" at bounding box center [835, 594] width 750 height 735
click at [916, 408] on h3 "Anatomy of the Yoga Chip (padronizar em um lugar só)" at bounding box center [835, 404] width 750 height 23
click at [625, 620] on div "The Chip component is a compact, interactive element used to represent inputs, …" at bounding box center [835, 594] width 750 height 735
click at [657, 607] on div "The Chip component is a compact, interactive element used to represent inputs, …" at bounding box center [835, 594] width 750 height 735
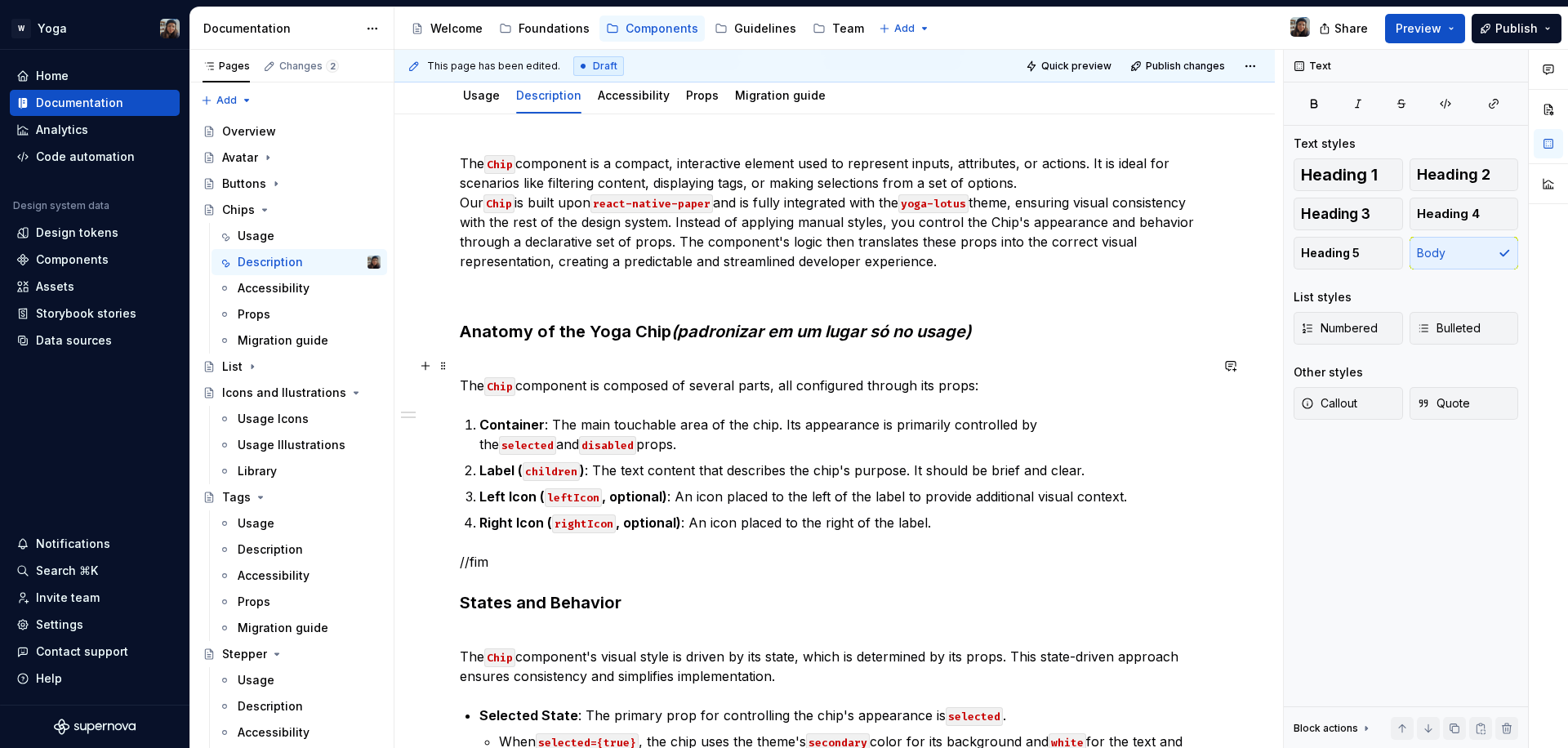
scroll to position [314, 0]
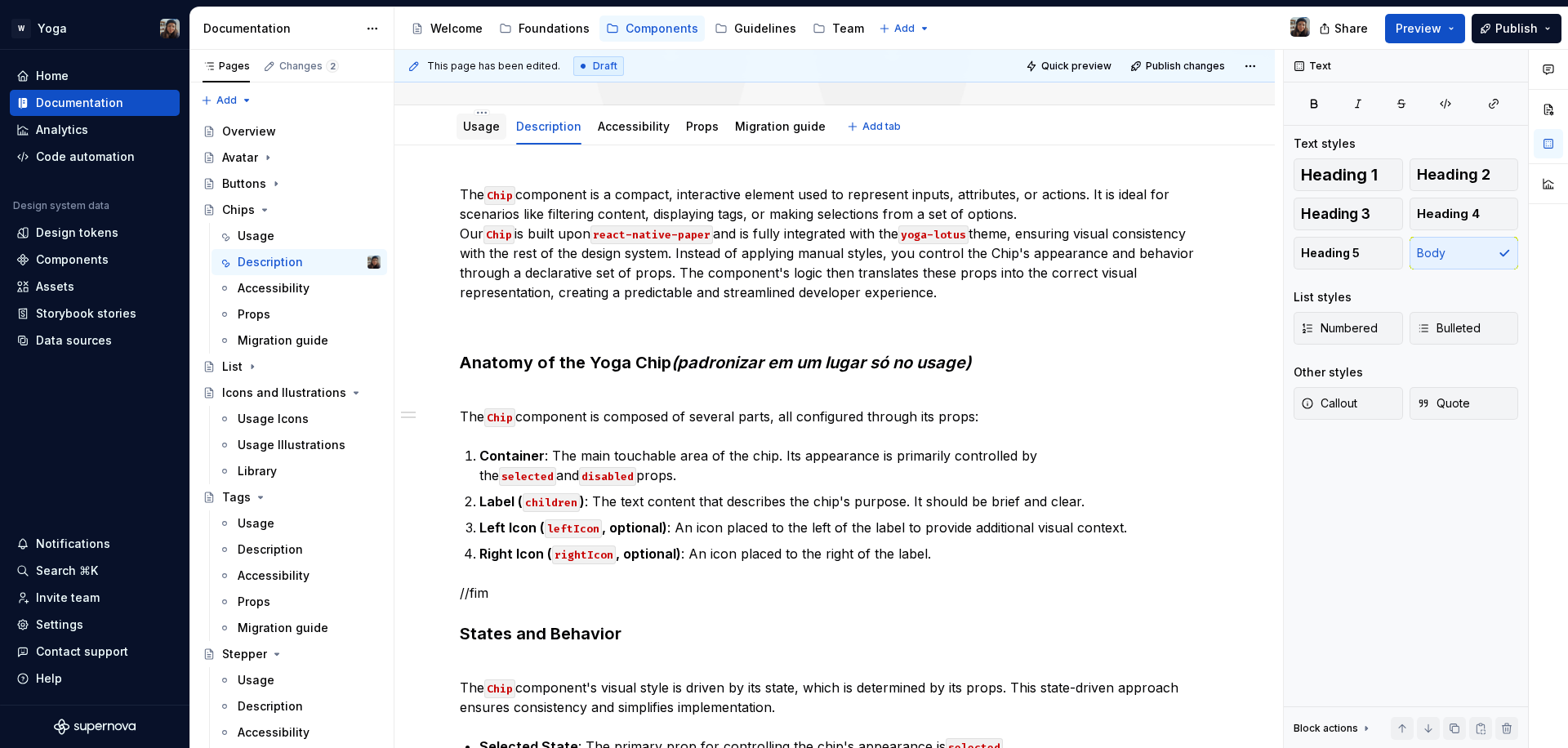
click at [487, 137] on div "Usage" at bounding box center [482, 127] width 50 height 26
click at [460, 128] on div "Usage" at bounding box center [482, 127] width 50 height 26
click at [477, 127] on link "Usage" at bounding box center [481, 126] width 36 height 14
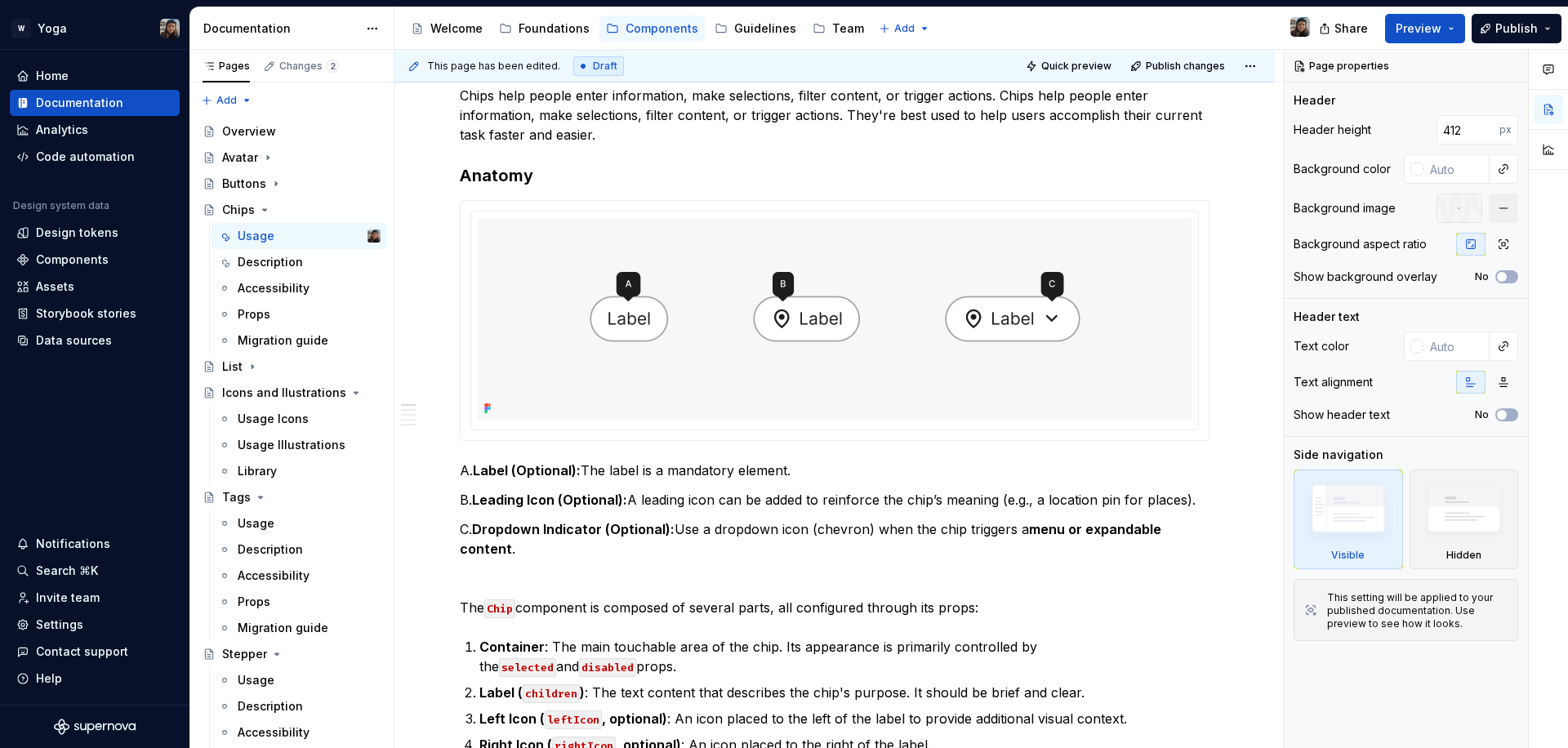
type textarea "*"
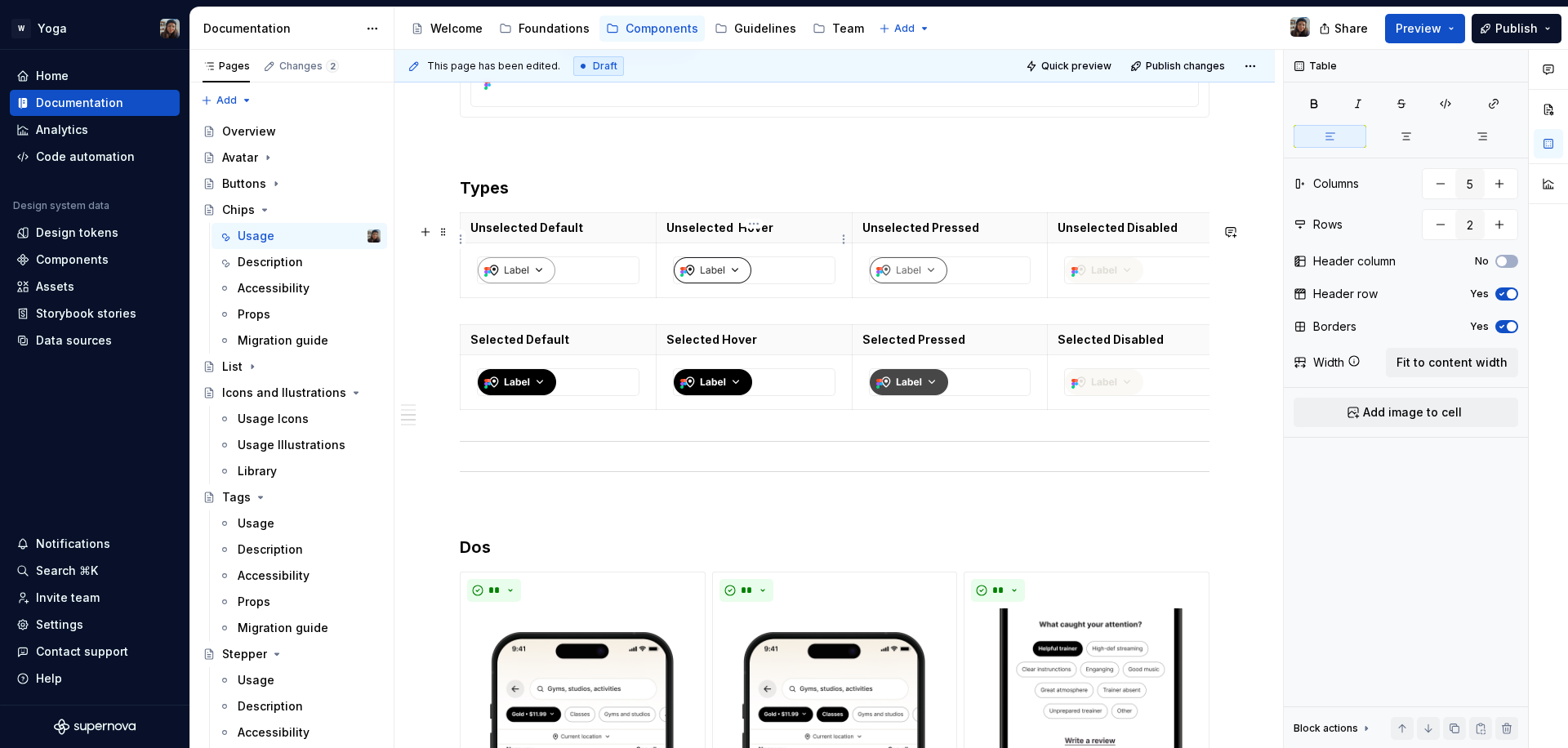
click at [724, 230] on th "Unselected Hover" at bounding box center [754, 227] width 196 height 30
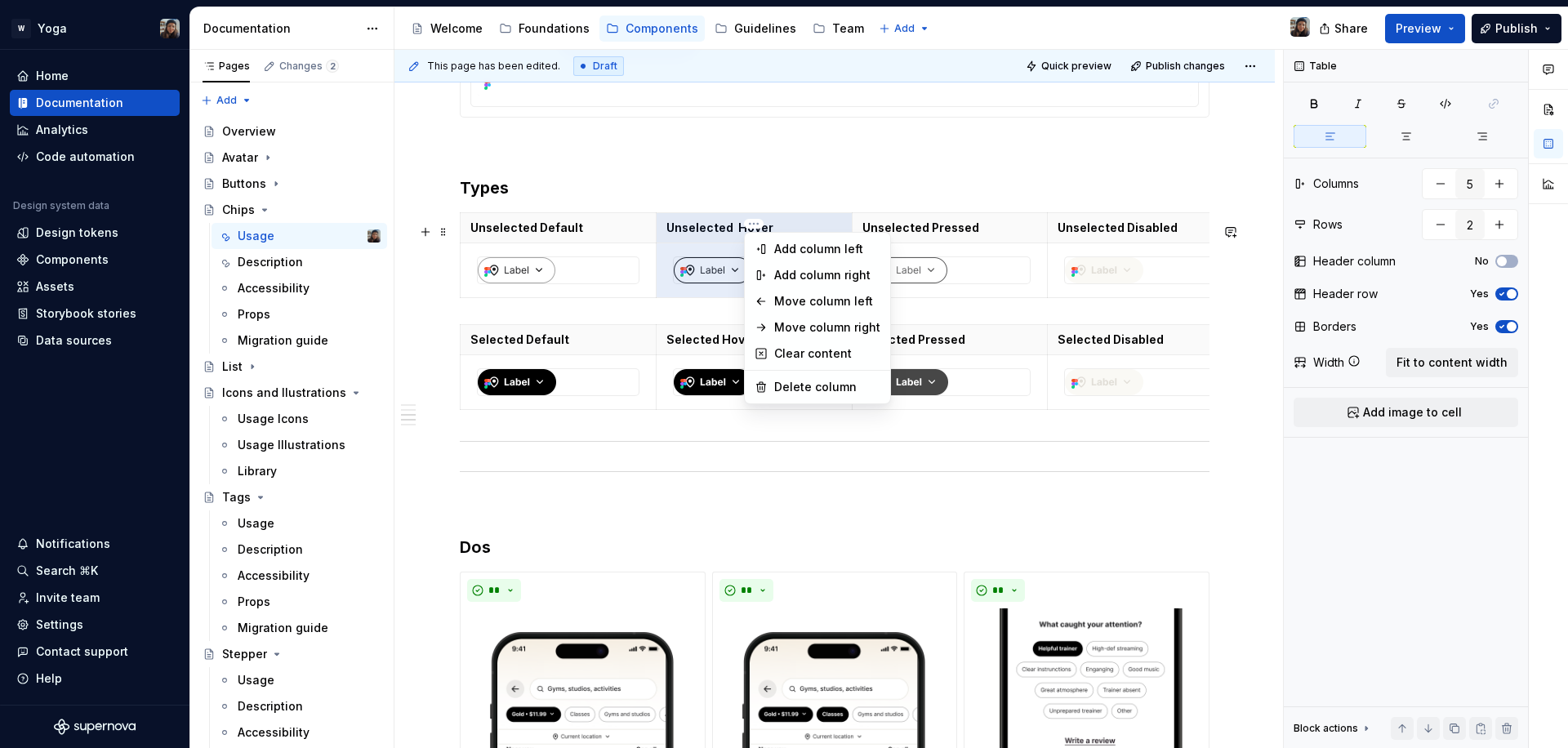
click at [760, 227] on html "W Yoga Home Documentation Analytics Code automation Design system data Design t…" at bounding box center [784, 374] width 1568 height 748
click at [774, 384] on div "Delete column" at bounding box center [827, 387] width 106 height 17
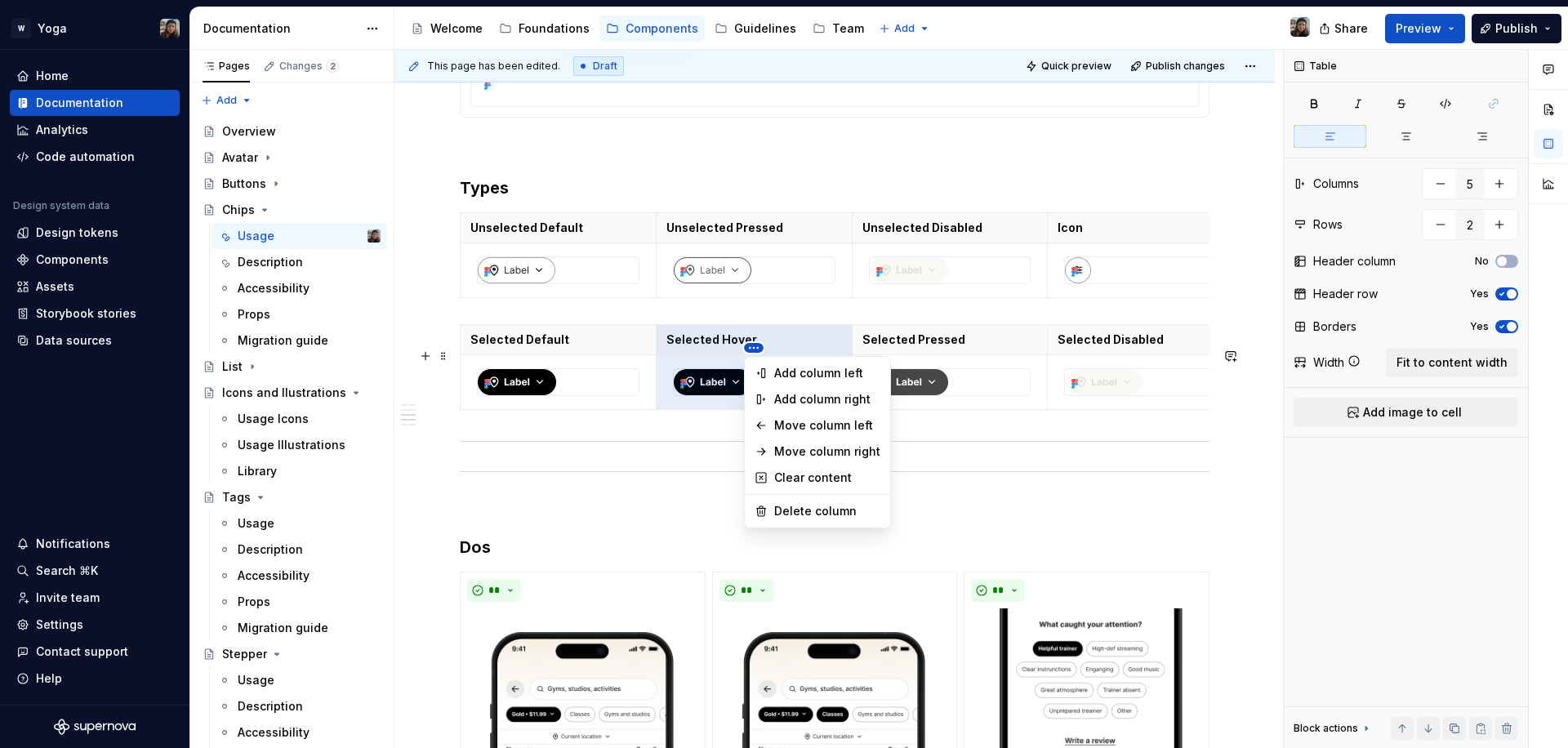
click at [754, 350] on html "W Yoga Home Documentation Analytics Code automation Design system data Design t…" at bounding box center [784, 374] width 1568 height 748
click at [771, 507] on div "Delete column" at bounding box center [817, 511] width 139 height 26
type input "4"
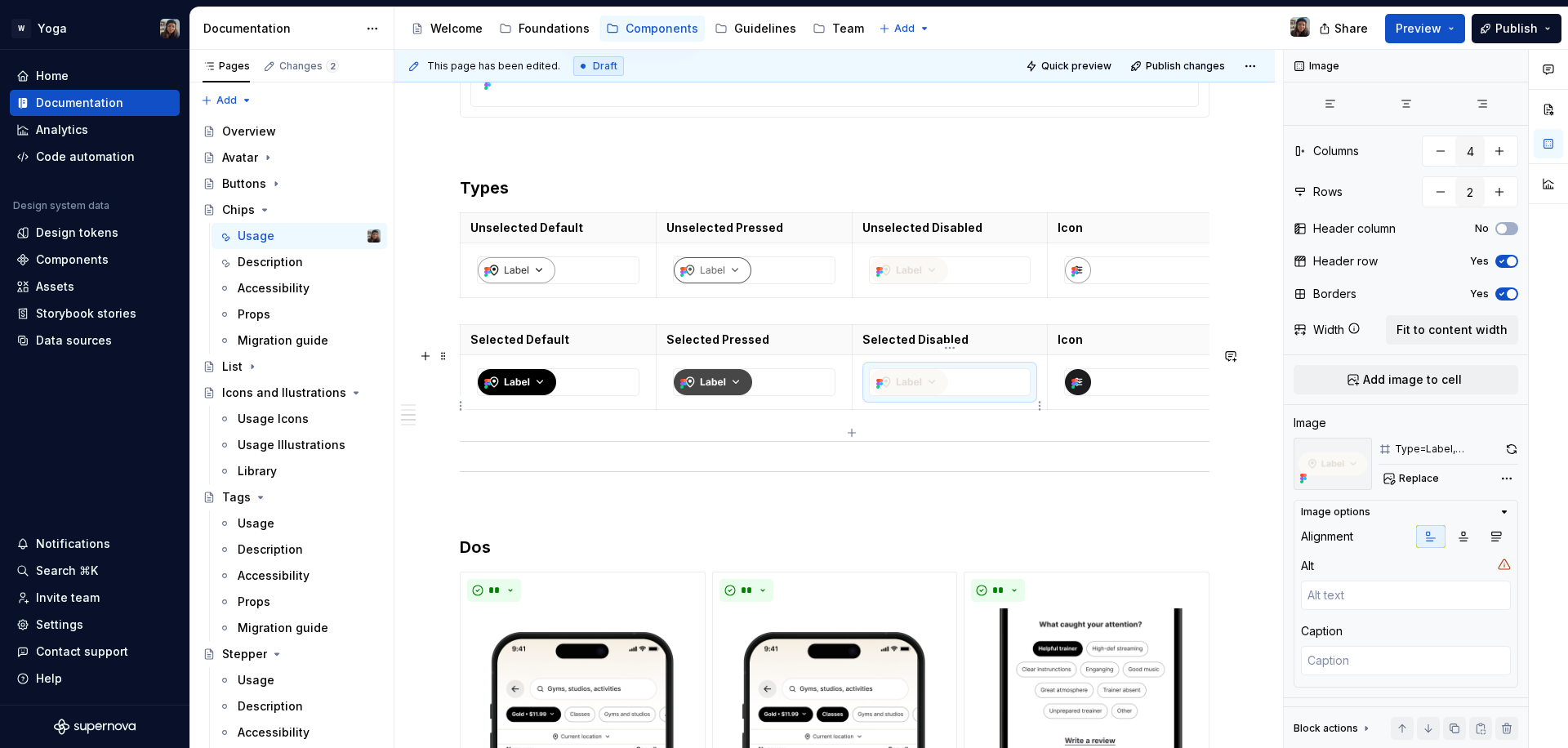
click at [895, 395] on img at bounding box center [909, 382] width 78 height 26
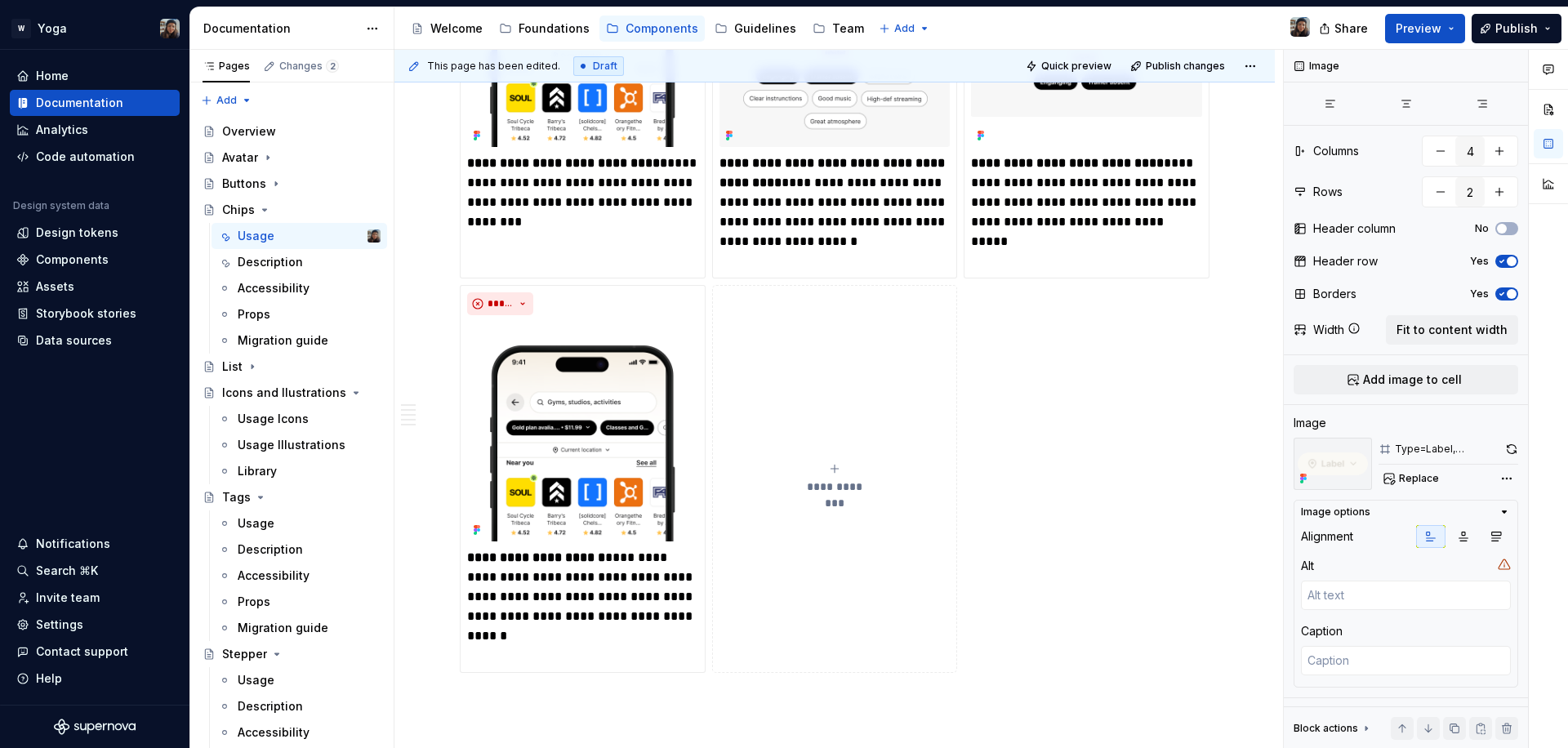
scroll to position [3274, 0]
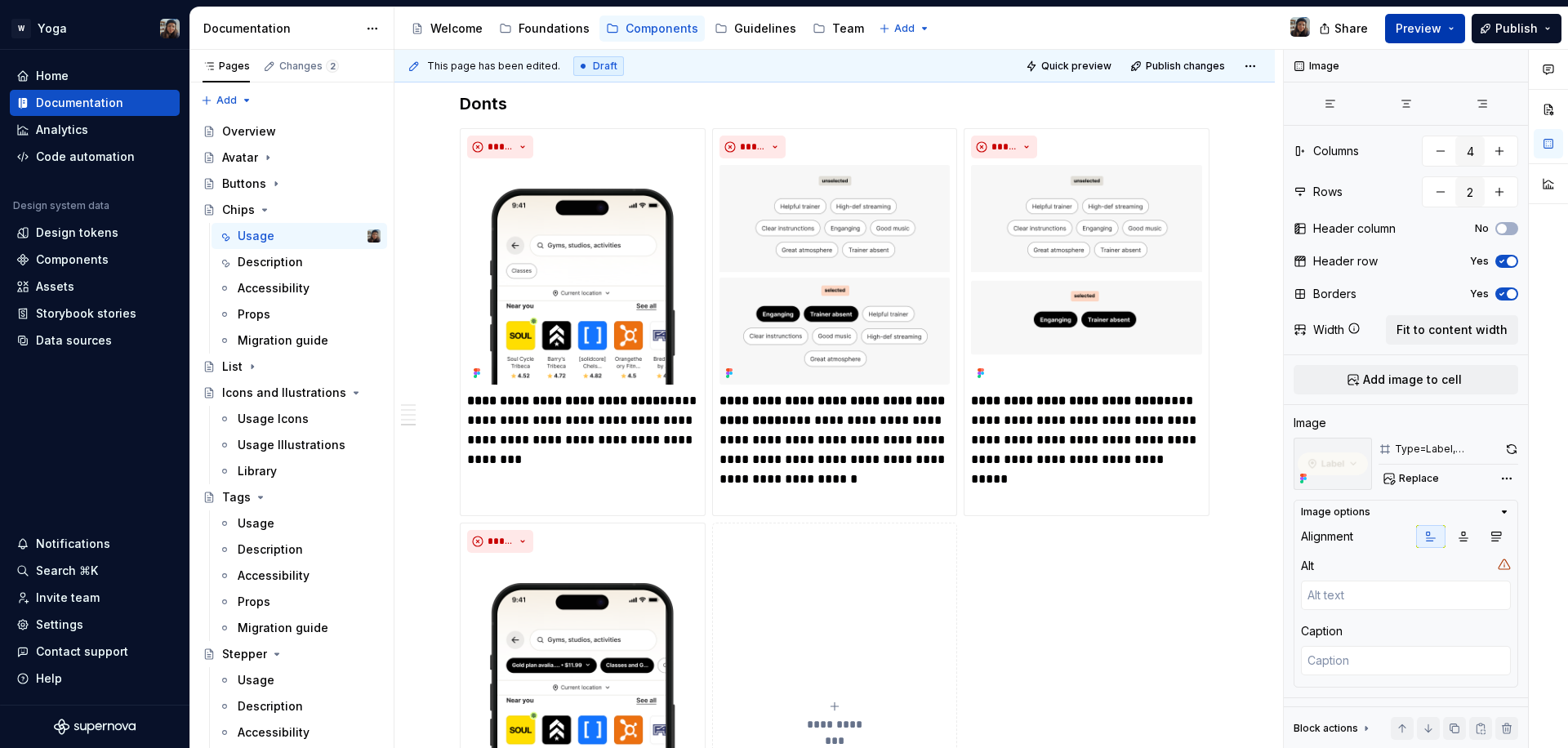
click at [1460, 29] on button "Preview" at bounding box center [1425, 29] width 80 height 30
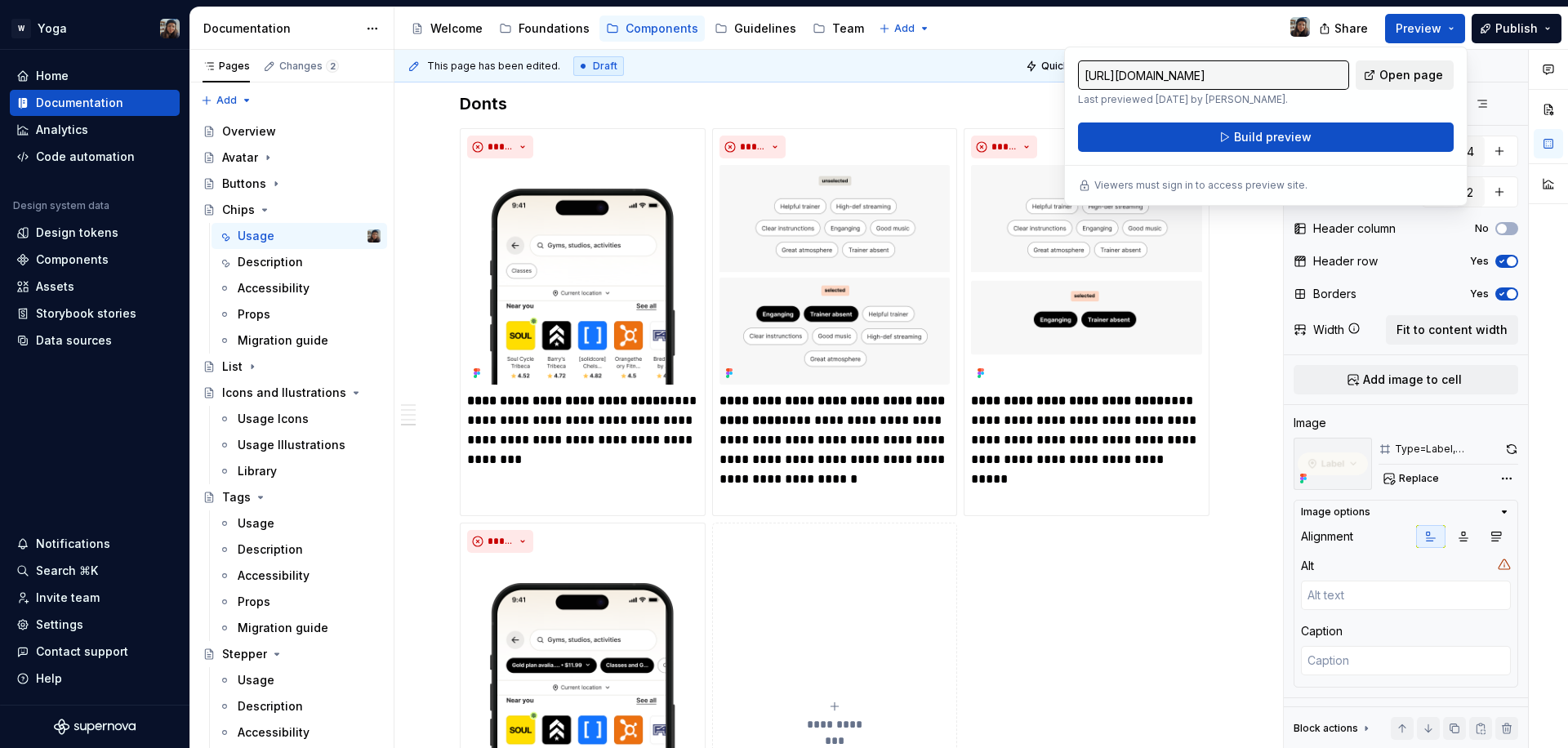
click at [1436, 64] on link "Open page" at bounding box center [1404, 75] width 98 height 30
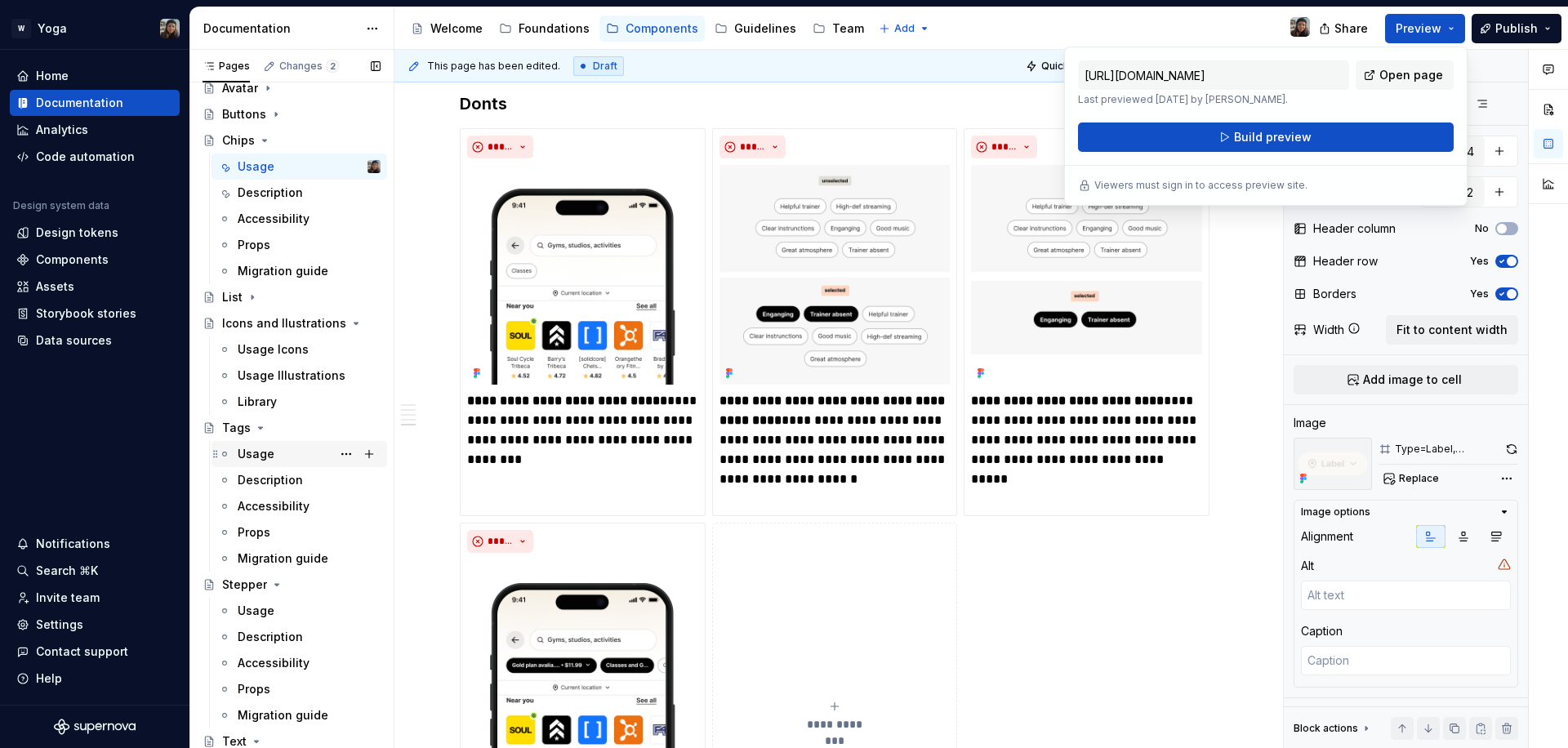
scroll to position [229, 0]
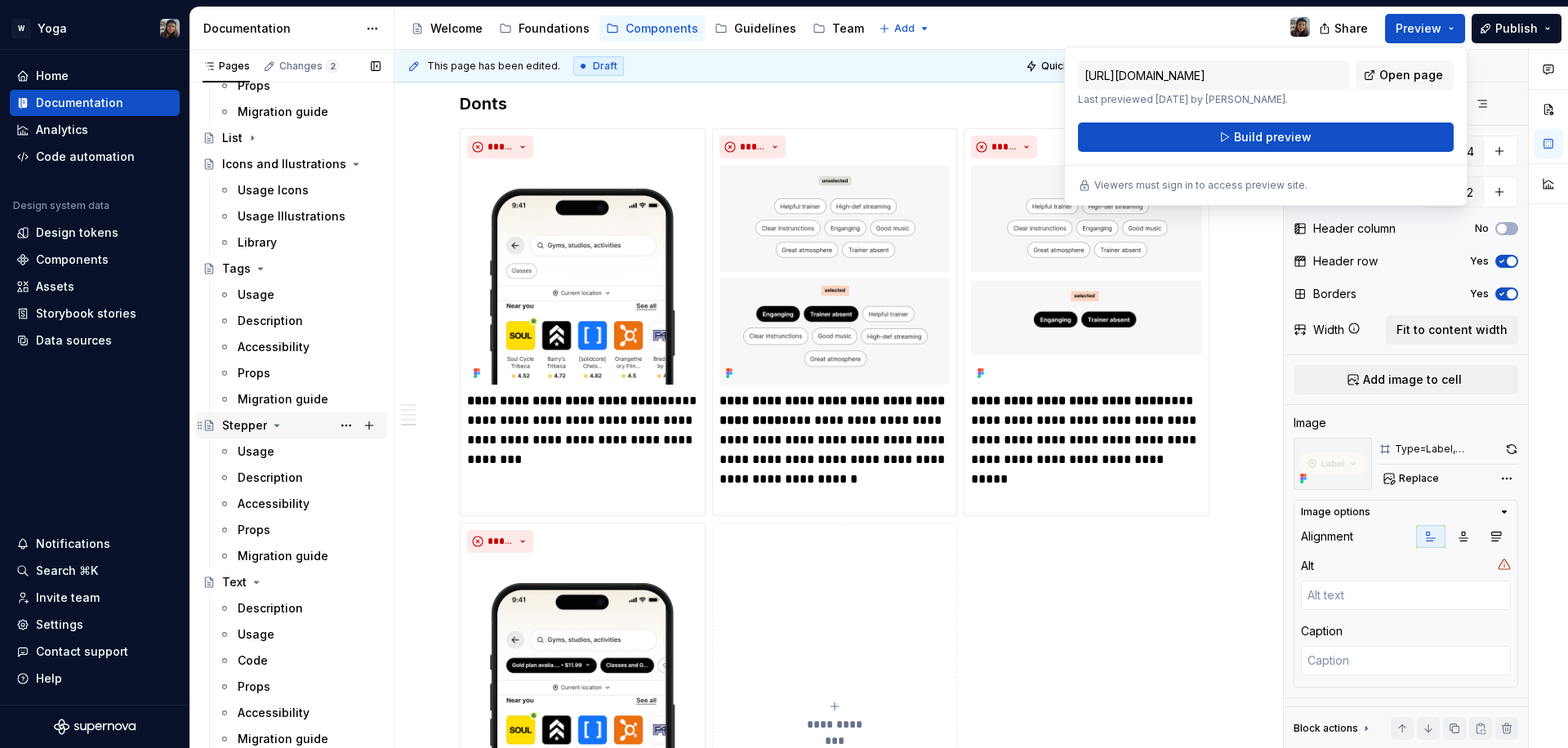
click at [226, 431] on div "Stepper" at bounding box center [245, 425] width 45 height 17
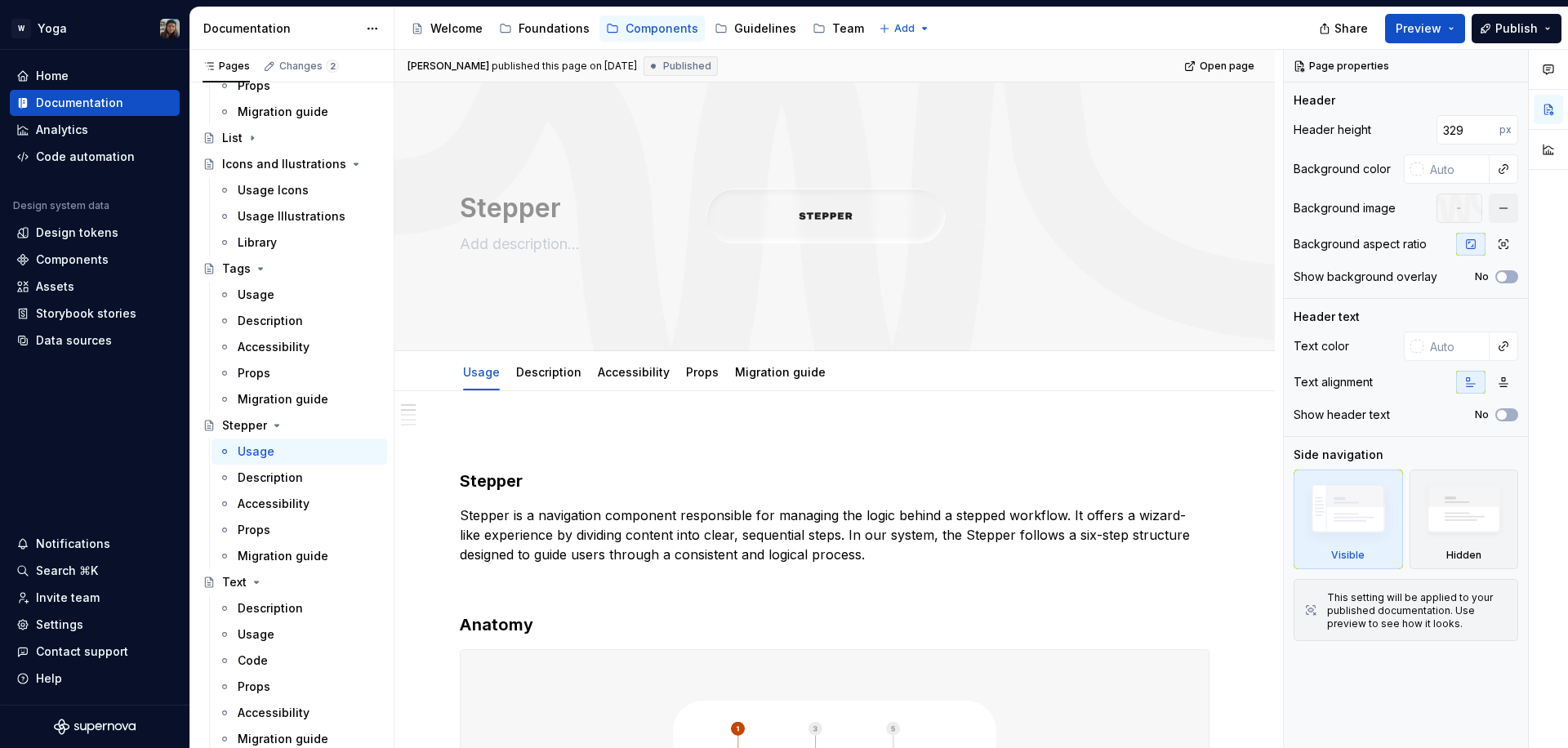
type textarea "*"
